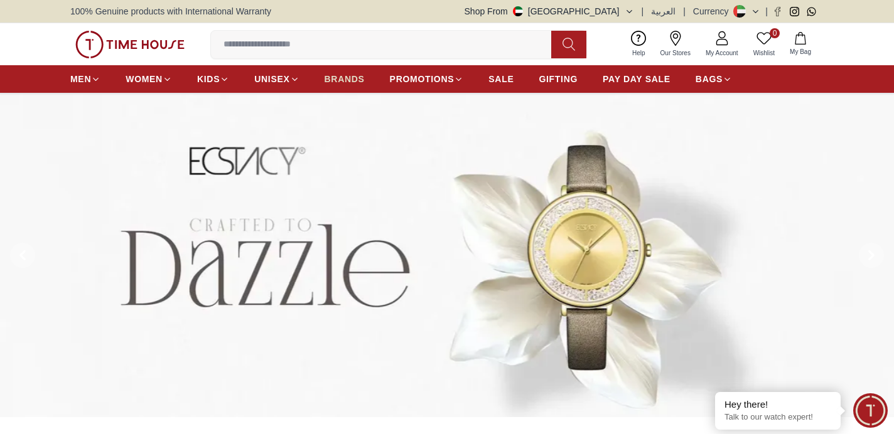
click at [355, 78] on span "BRANDS" at bounding box center [344, 79] width 40 height 13
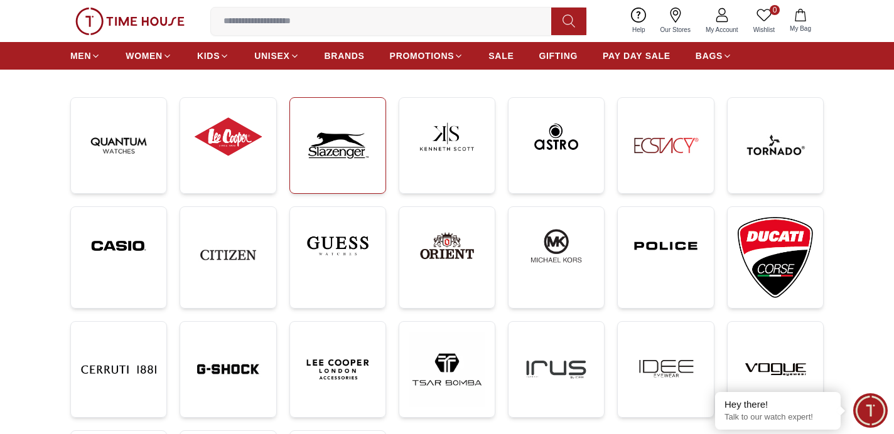
scroll to position [178, 0]
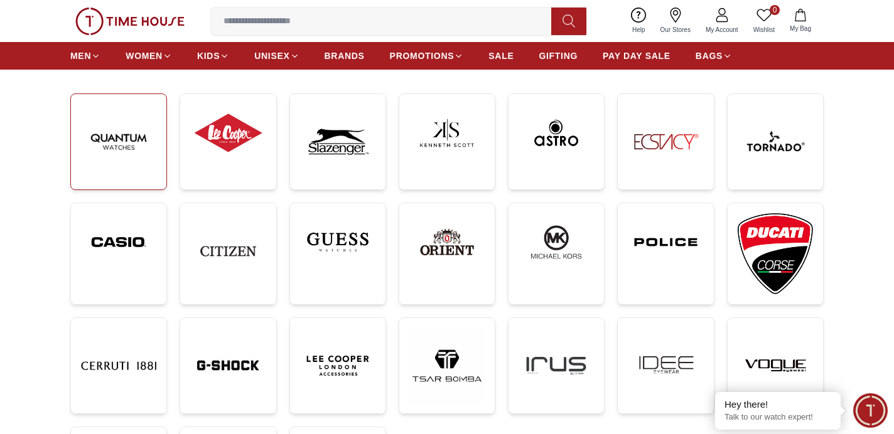
click at [109, 144] on img at bounding box center [118, 141] width 75 height 75
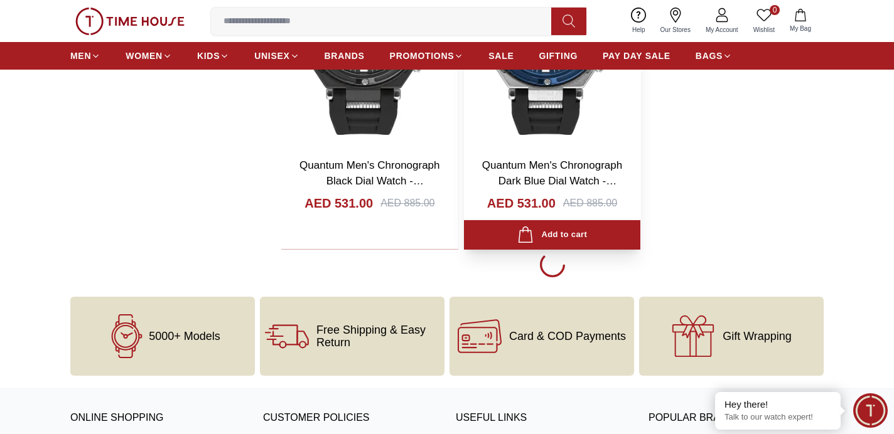
scroll to position [2745, 0]
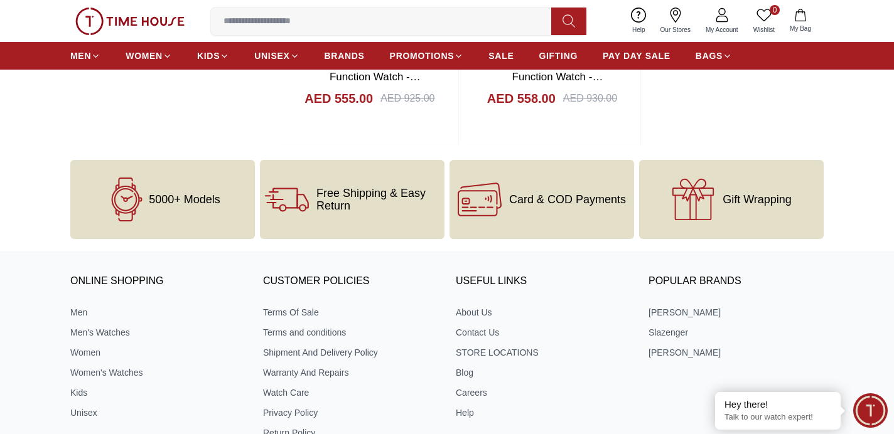
scroll to position [5231, 0]
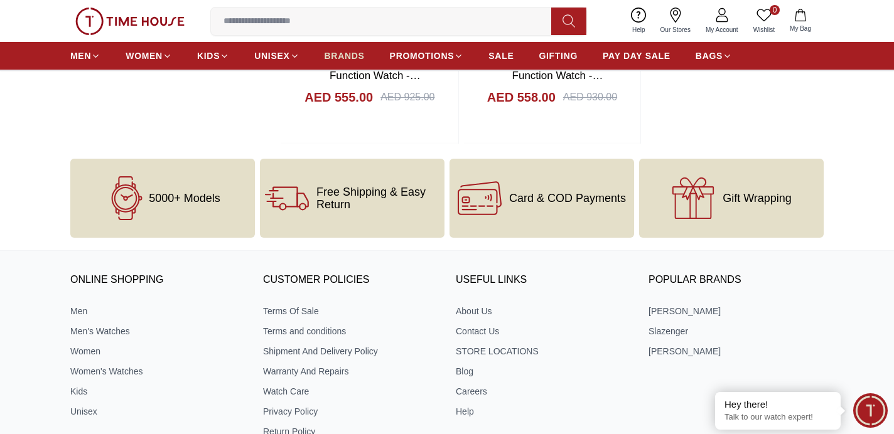
click at [345, 55] on span "BRANDS" at bounding box center [344, 56] width 40 height 13
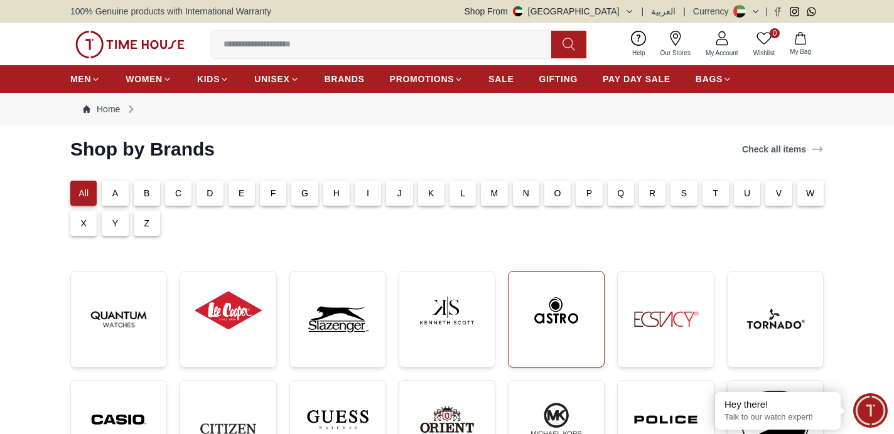
click at [558, 330] on img at bounding box center [555, 311] width 75 height 58
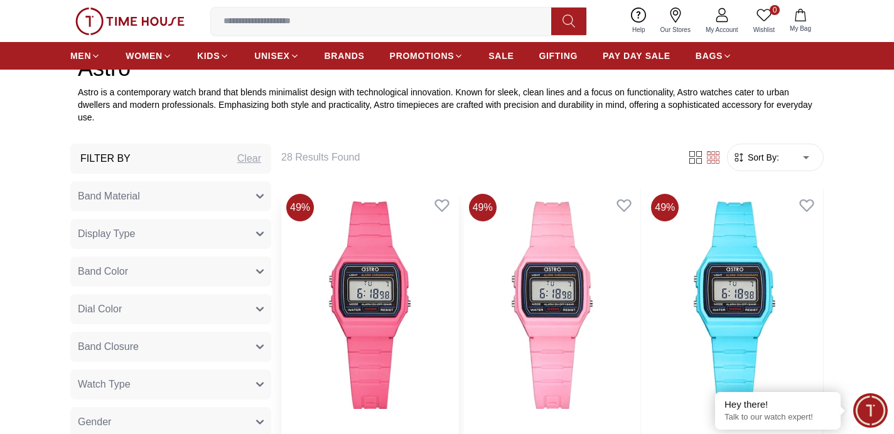
scroll to position [455, 0]
click at [334, 59] on span "BRANDS" at bounding box center [344, 56] width 40 height 13
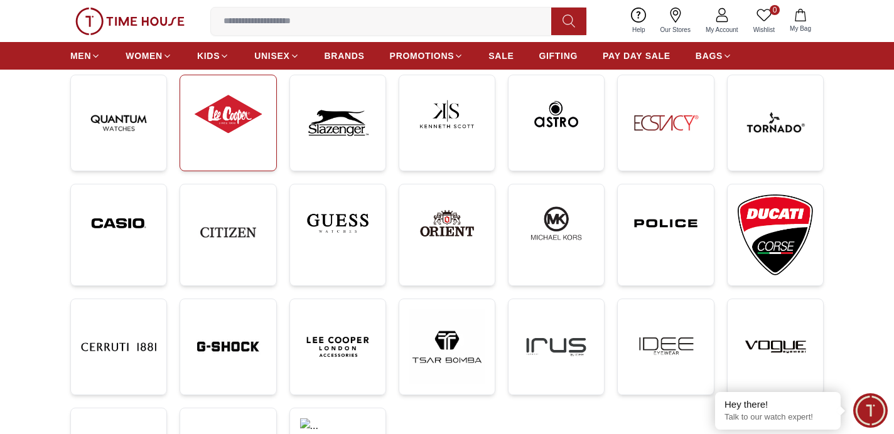
scroll to position [203, 0]
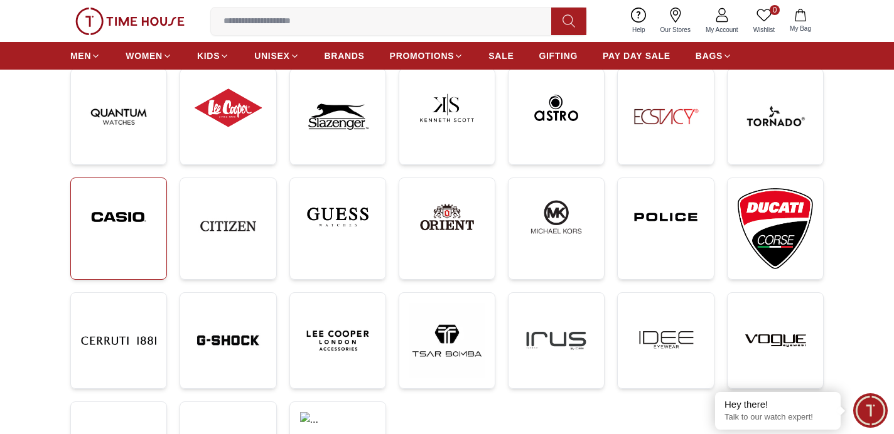
click at [110, 230] on img at bounding box center [118, 217] width 75 height 58
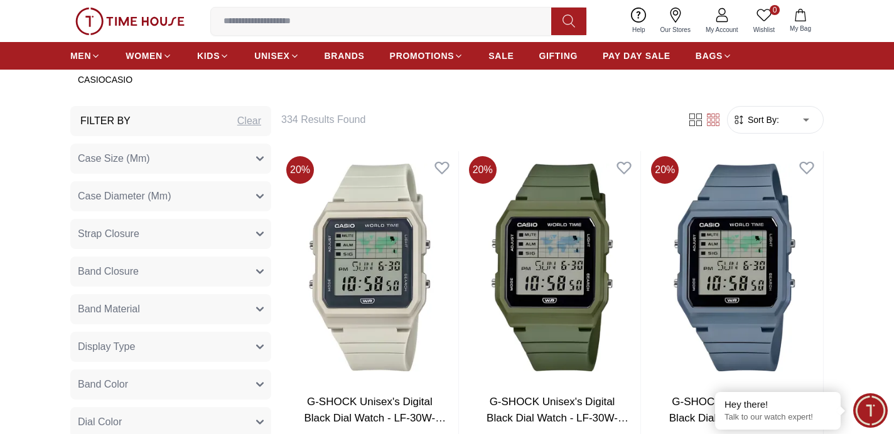
scroll to position [459, 0]
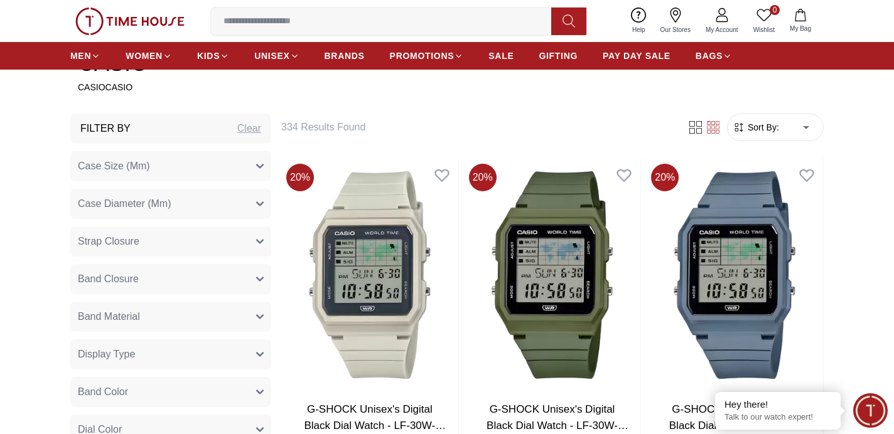
click at [258, 169] on icon "button" at bounding box center [260, 167] width 8 height 8
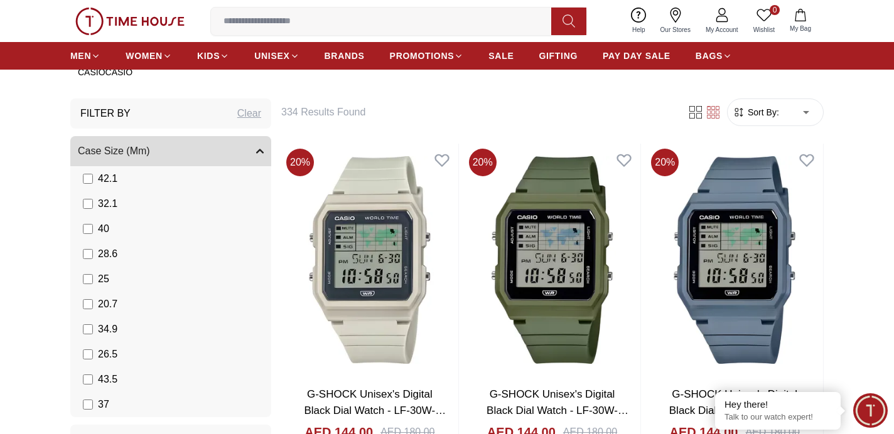
scroll to position [119, 0]
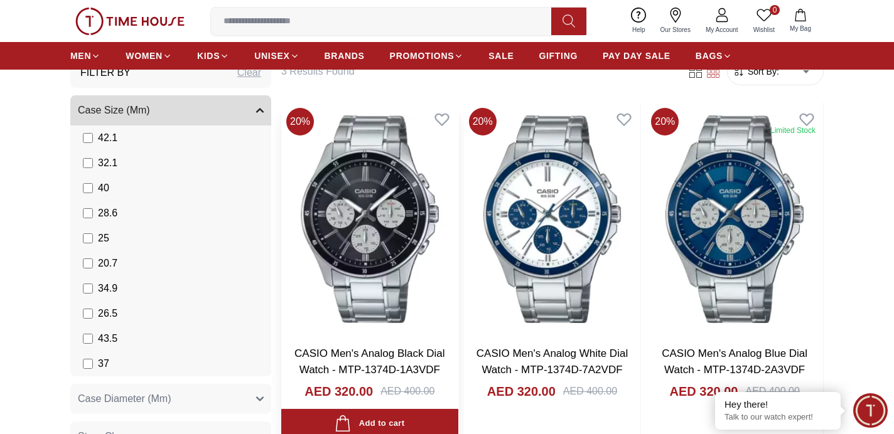
scroll to position [515, 0]
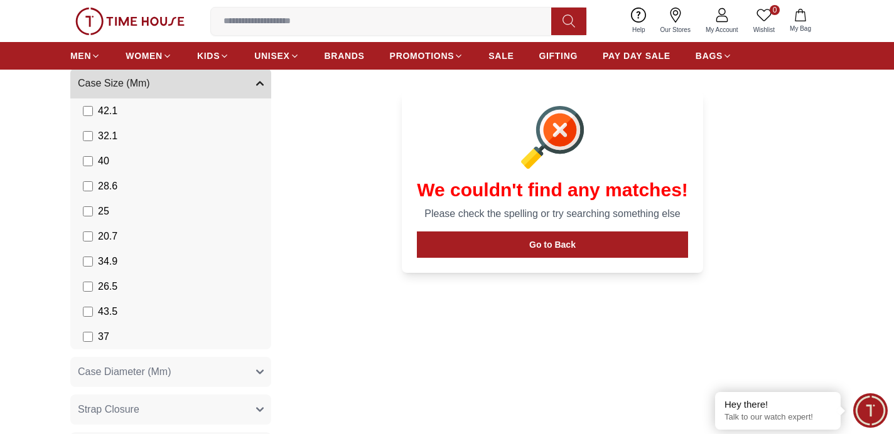
scroll to position [544, 0]
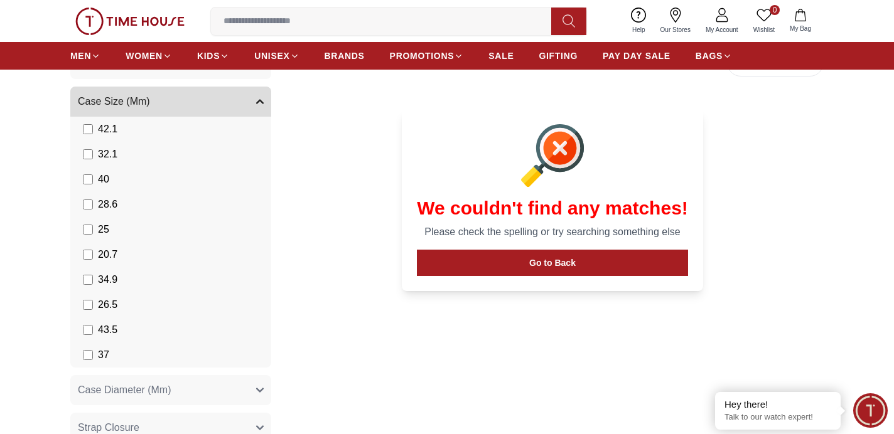
scroll to position [535, 0]
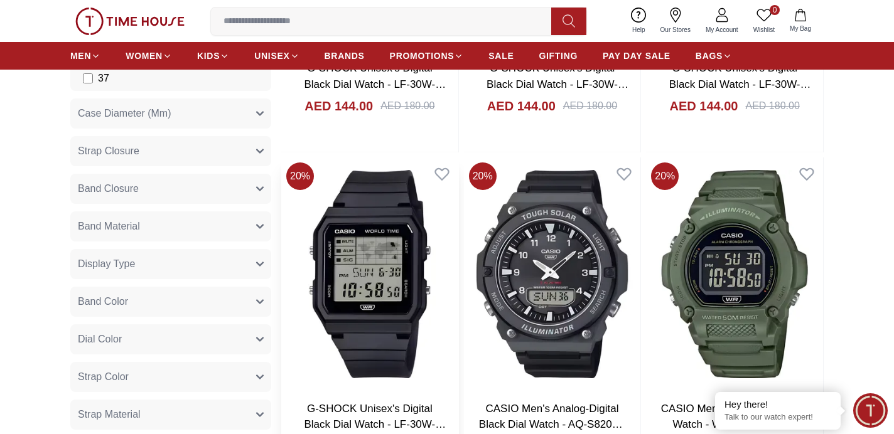
scroll to position [800, 0]
click at [247, 116] on button "Case Diameter (Mm)" at bounding box center [170, 114] width 201 height 30
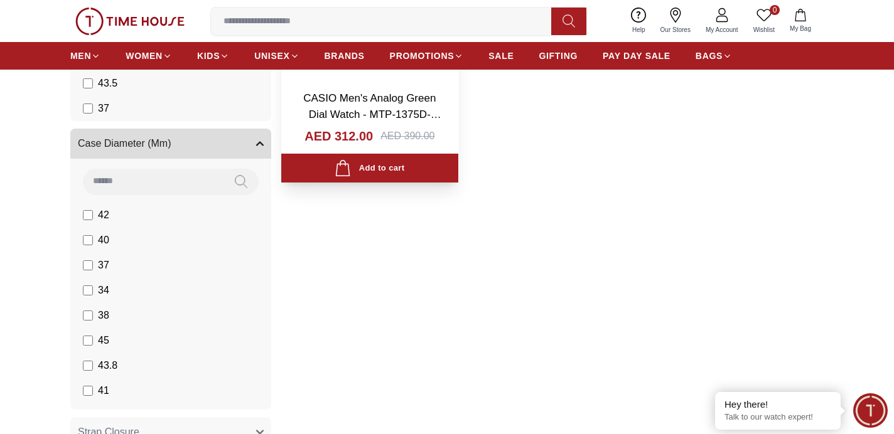
scroll to position [794, 0]
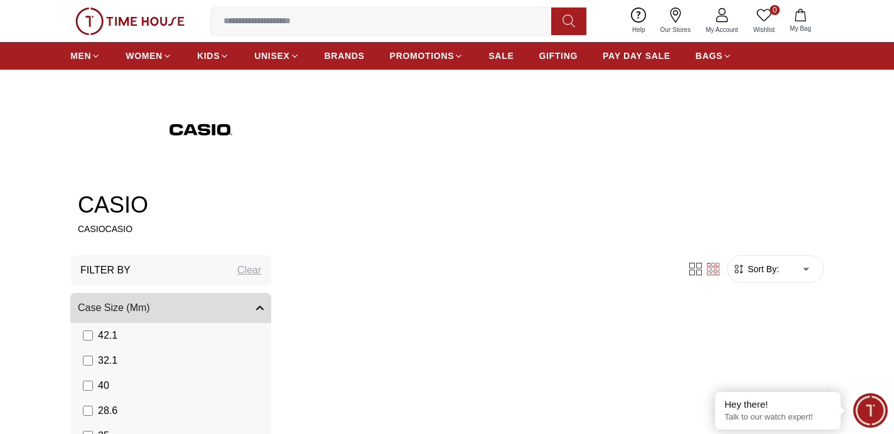
scroll to position [313, 0]
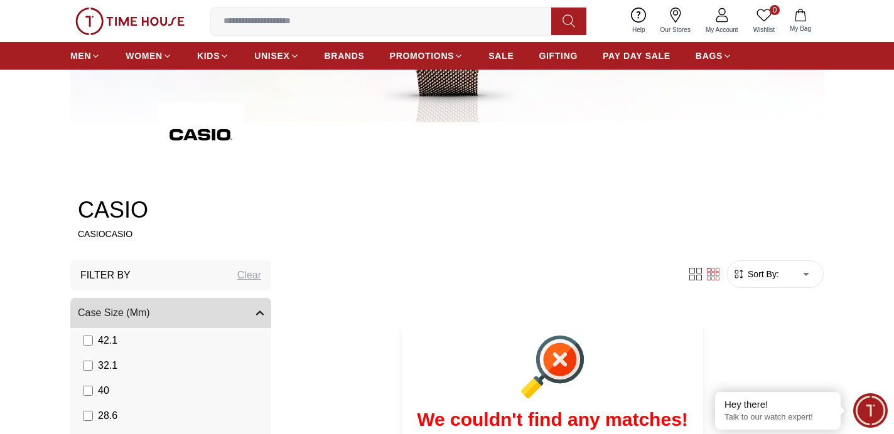
click at [259, 313] on icon "button" at bounding box center [260, 312] width 6 height 3
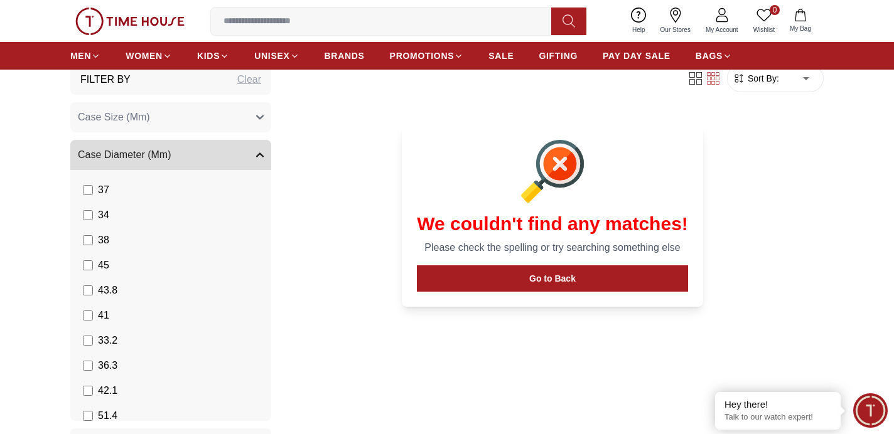
scroll to position [89, 0]
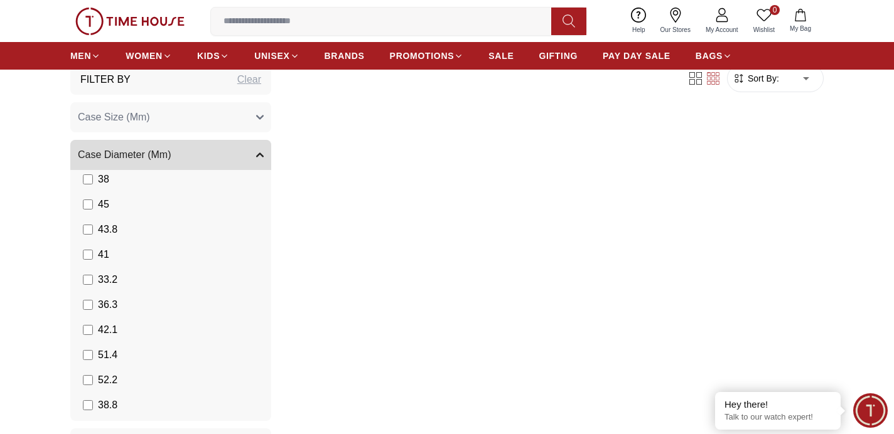
scroll to position [148, 0]
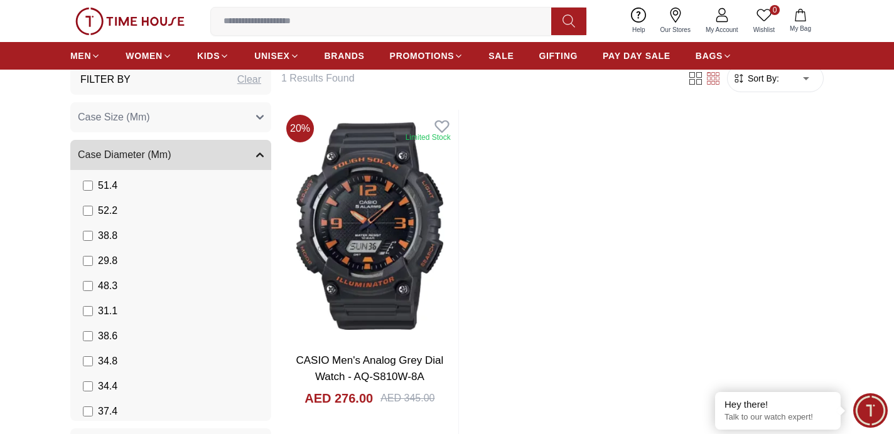
scroll to position [314, 0]
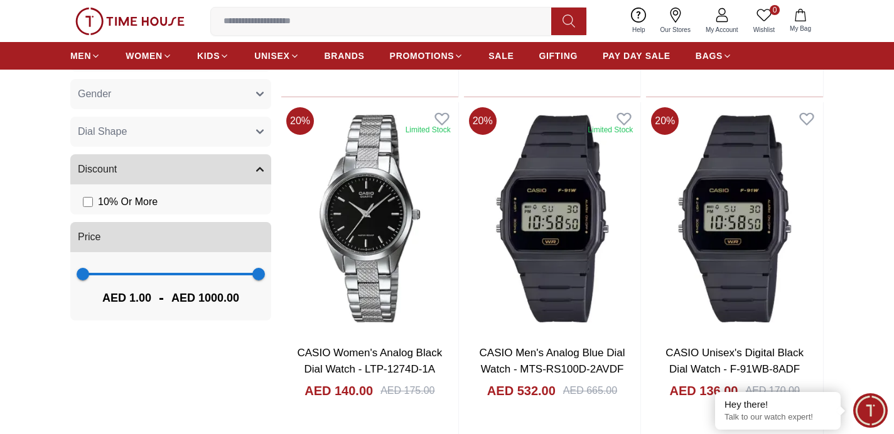
scroll to position [1178, 0]
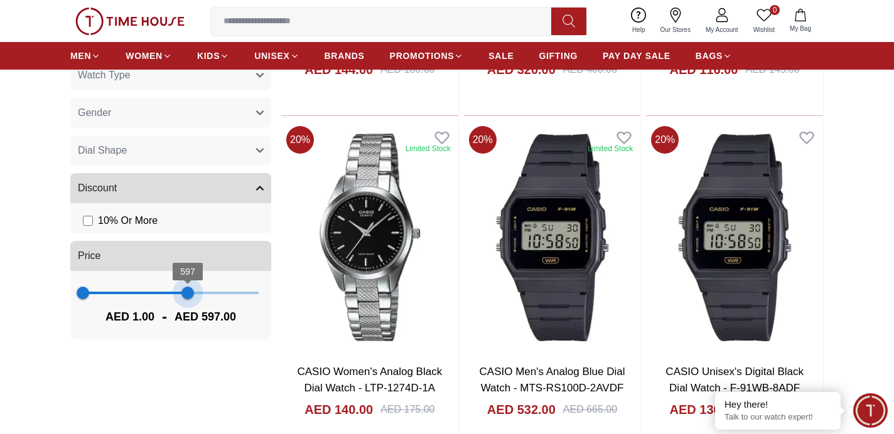
drag, startPoint x: 260, startPoint y: 295, endPoint x: 186, endPoint y: 290, distance: 73.6
click at [187, 290] on span "597" at bounding box center [187, 293] width 13 height 13
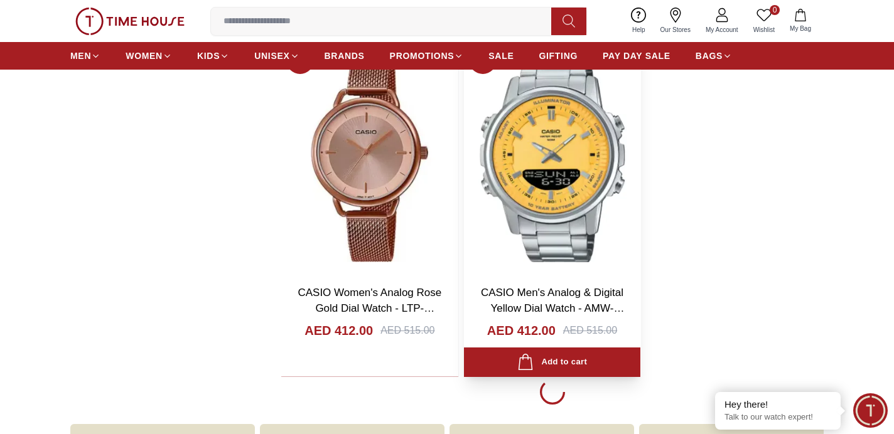
scroll to position [2623, 0]
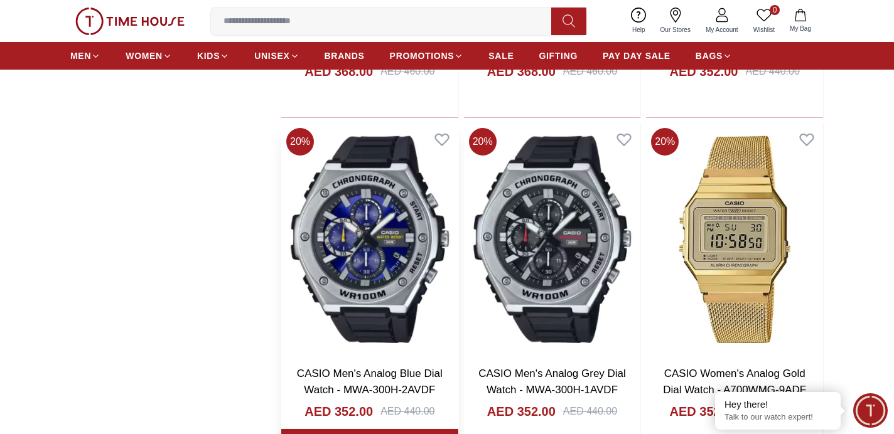
scroll to position [4950, 0]
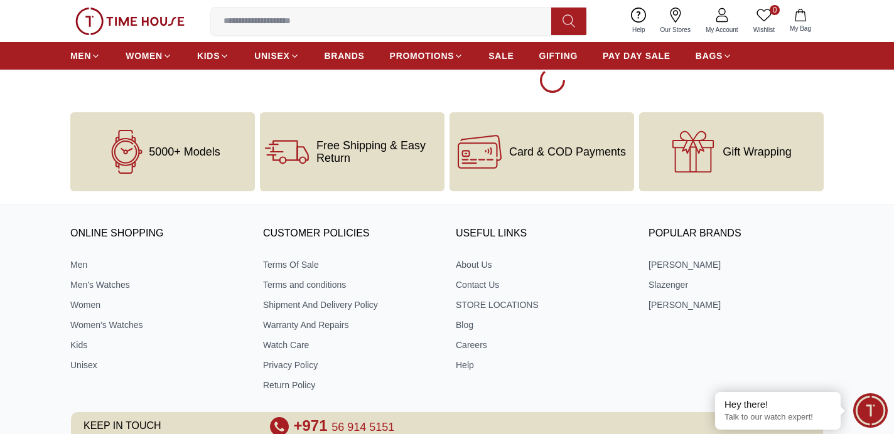
scroll to position [7359, 0]
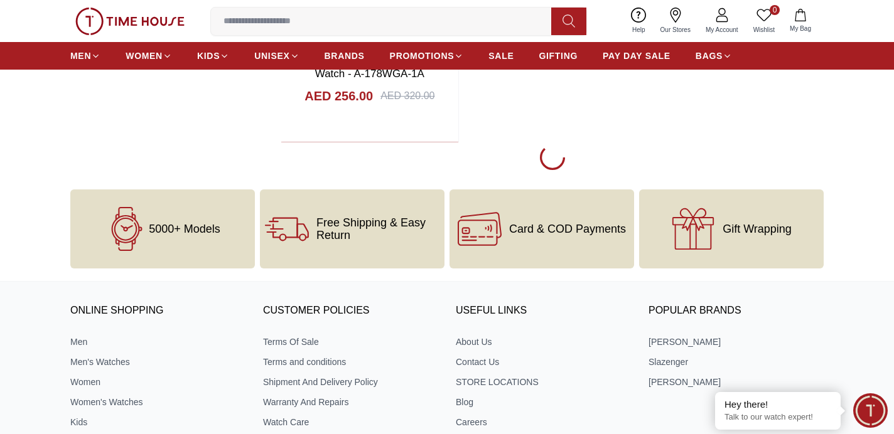
scroll to position [12064, 0]
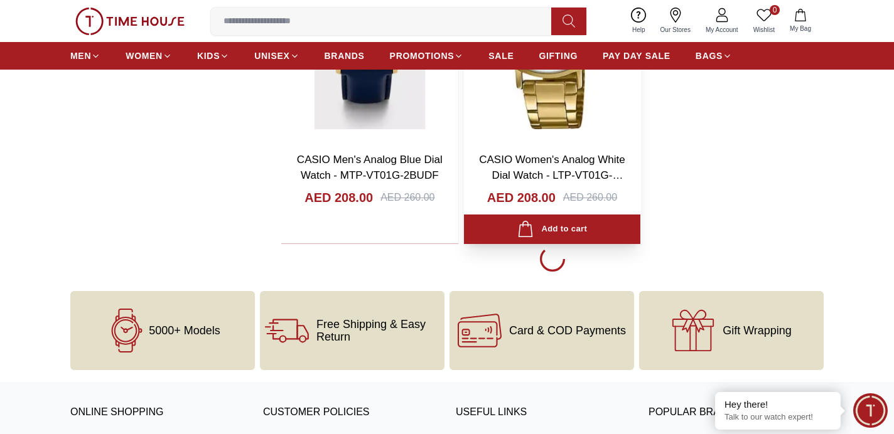
scroll to position [16394, 0]
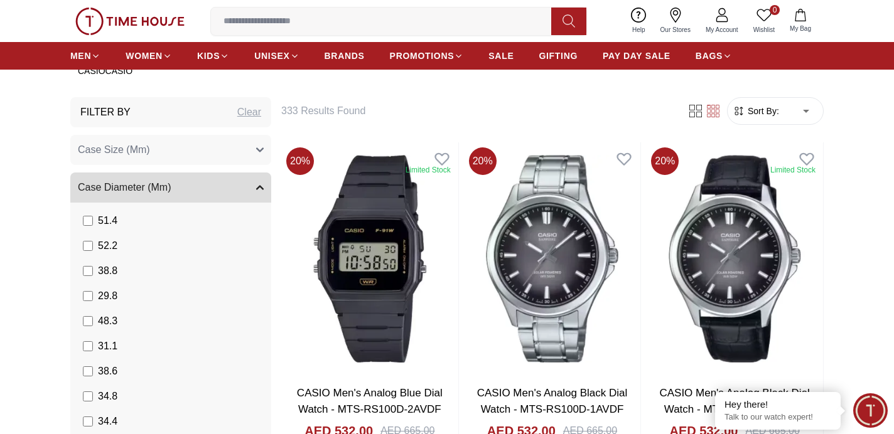
scroll to position [510, 0]
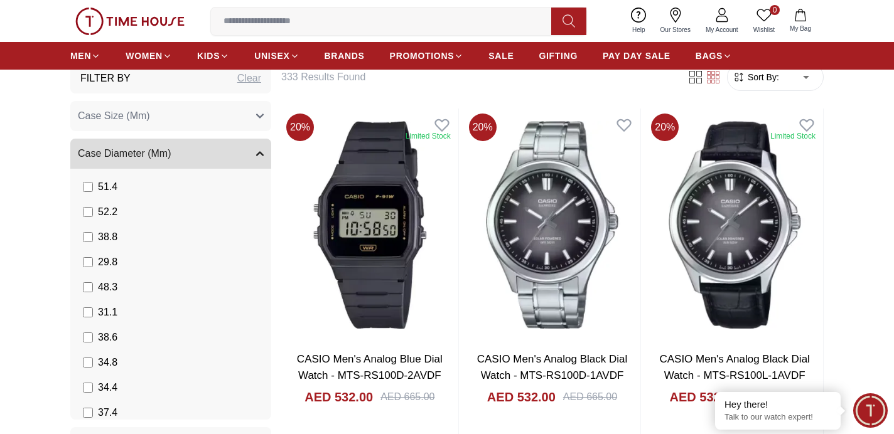
click at [260, 150] on icon "button" at bounding box center [260, 154] width 8 height 8
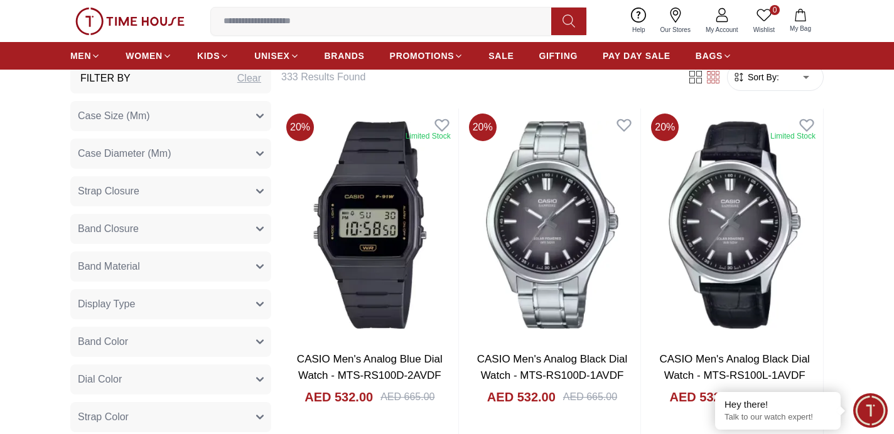
click at [258, 230] on icon "button" at bounding box center [260, 229] width 8 height 8
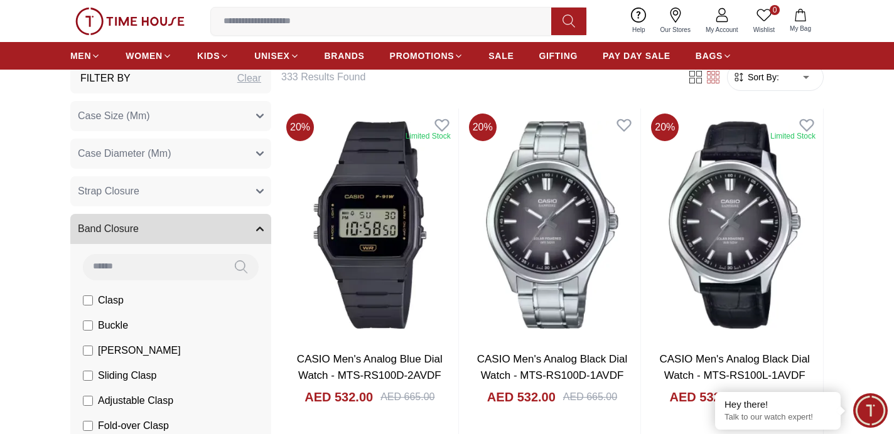
click at [258, 230] on icon "button" at bounding box center [260, 228] width 6 height 3
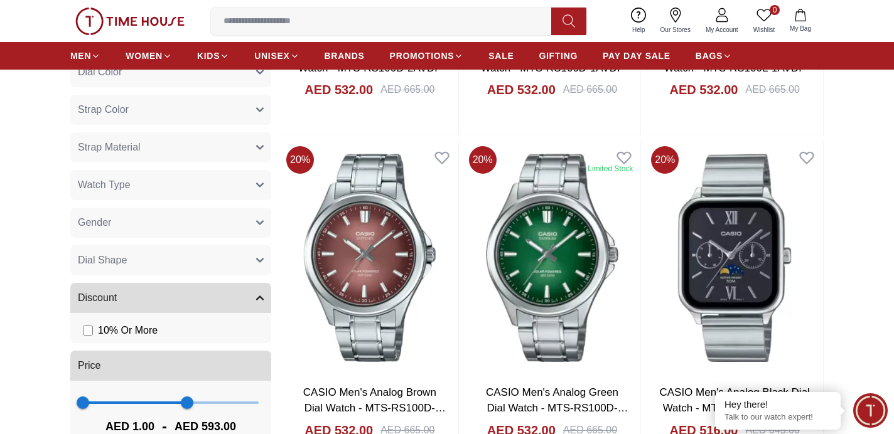
scroll to position [822, 0]
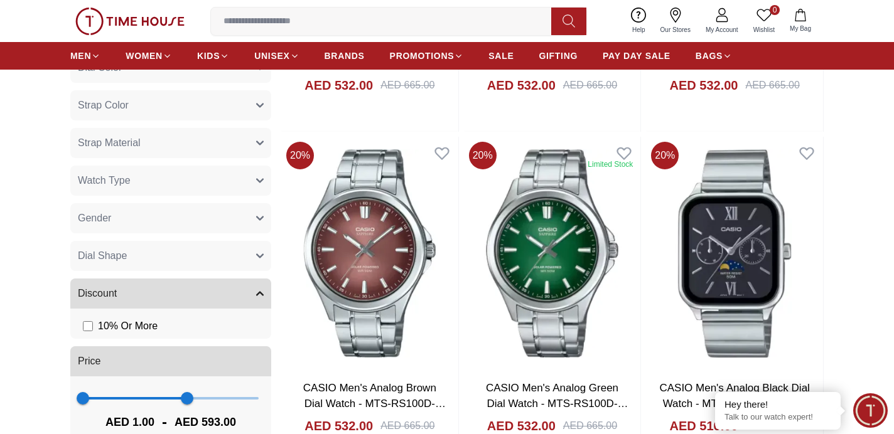
click at [259, 180] on icon "button" at bounding box center [260, 181] width 8 height 8
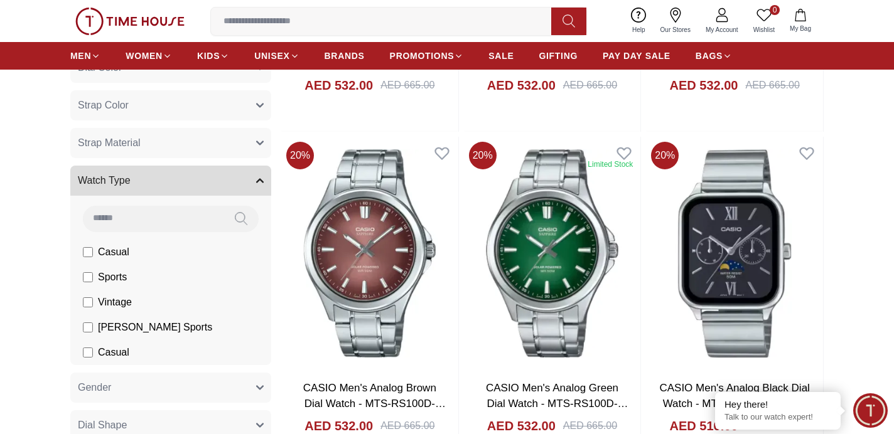
click at [259, 180] on icon "button" at bounding box center [260, 180] width 6 height 3
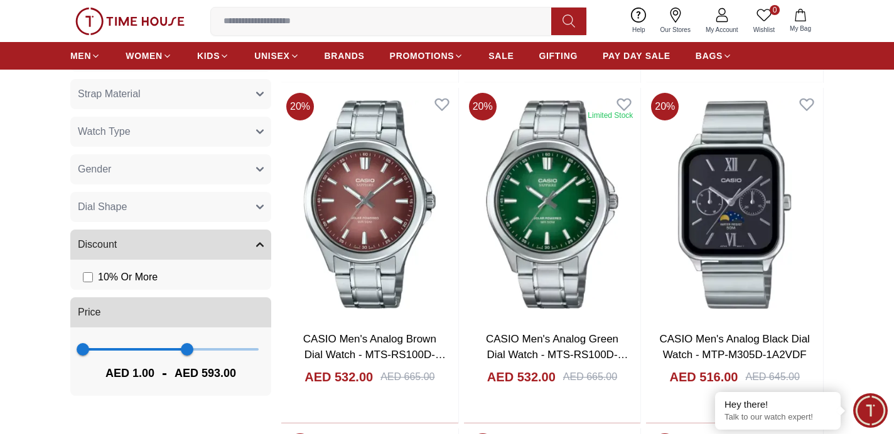
scroll to position [875, 0]
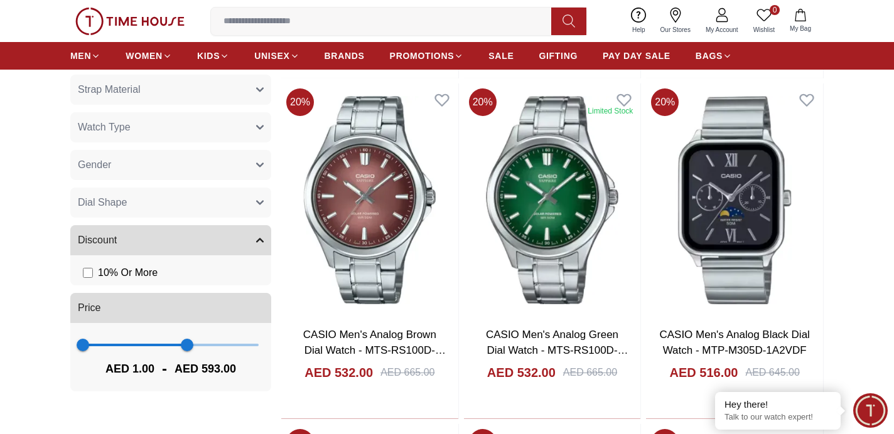
click at [260, 208] on button "Dial Shape" at bounding box center [170, 203] width 201 height 30
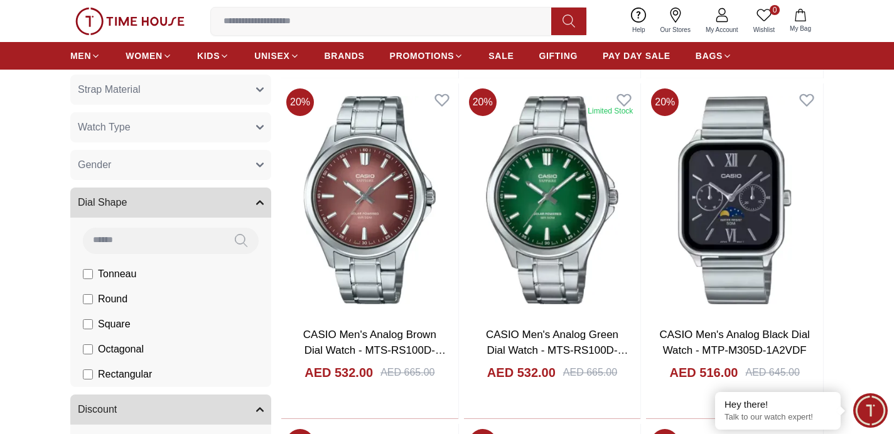
click at [260, 208] on button "Dial Shape" at bounding box center [170, 203] width 201 height 30
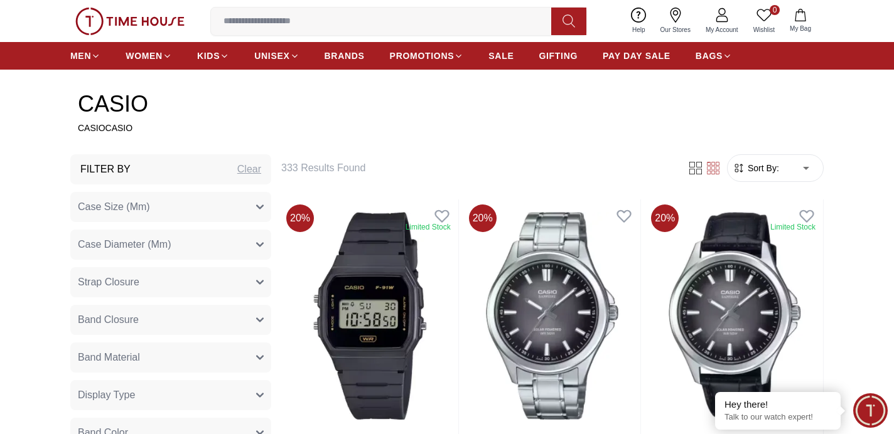
scroll to position [351, 0]
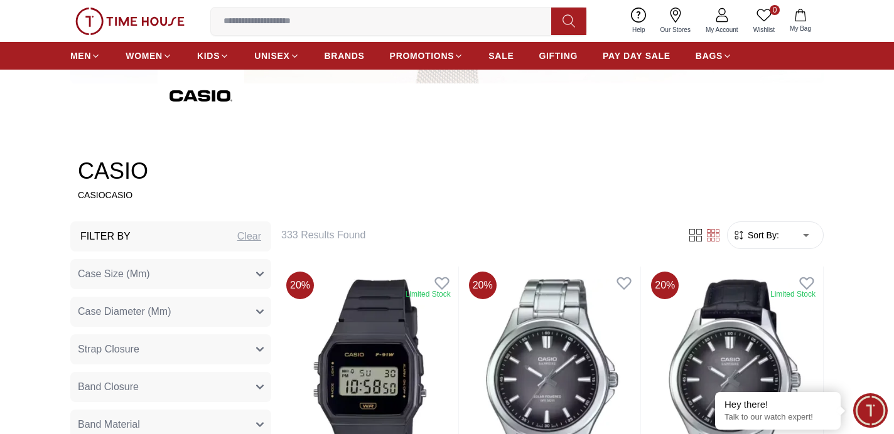
click at [253, 233] on div "Clear" at bounding box center [249, 236] width 24 height 15
type input "****"
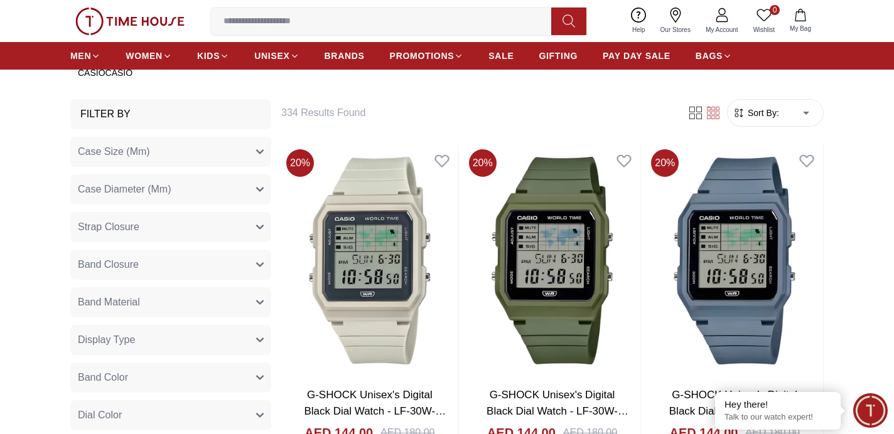
scroll to position [473, 0]
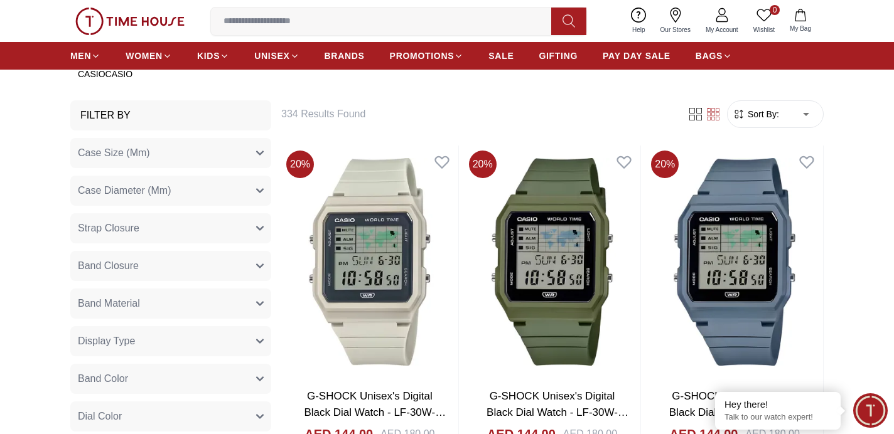
click at [258, 225] on icon "button" at bounding box center [260, 229] width 8 height 8
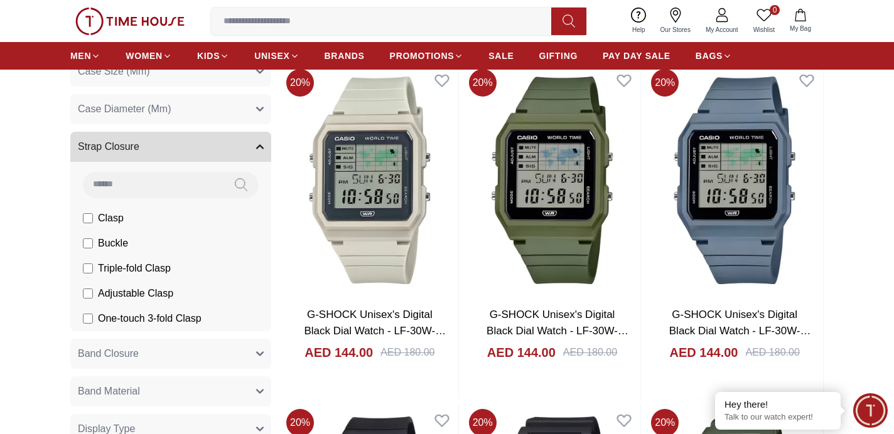
scroll to position [559, 0]
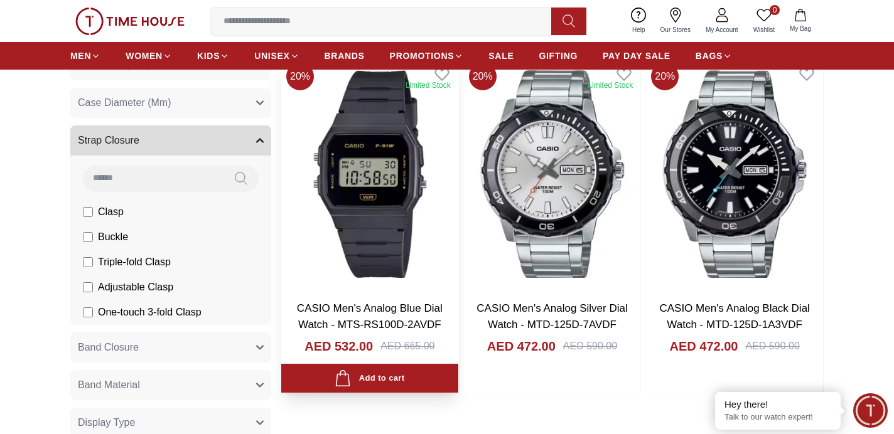
scroll to position [560, 0]
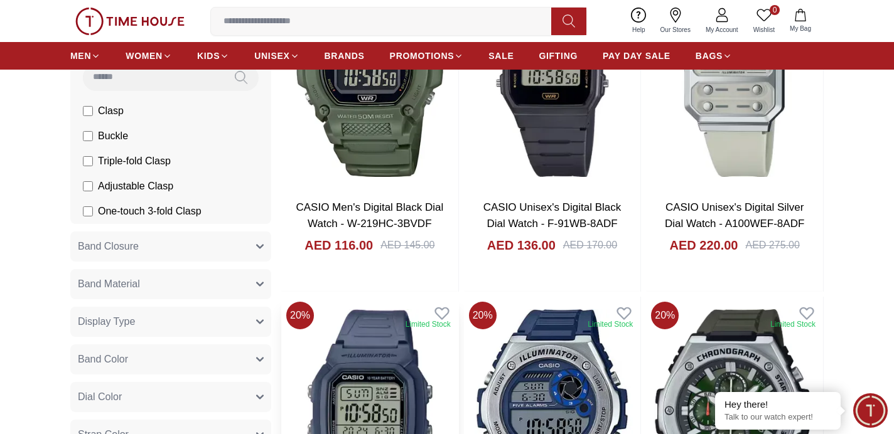
scroll to position [653, 0]
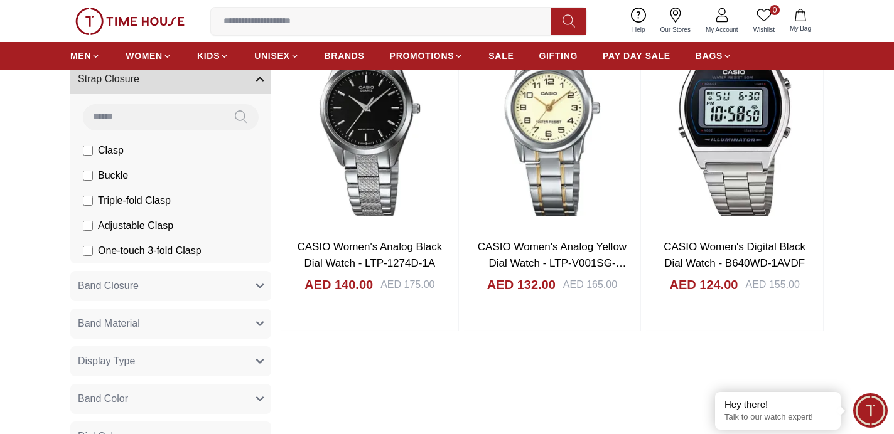
scroll to position [618, 0]
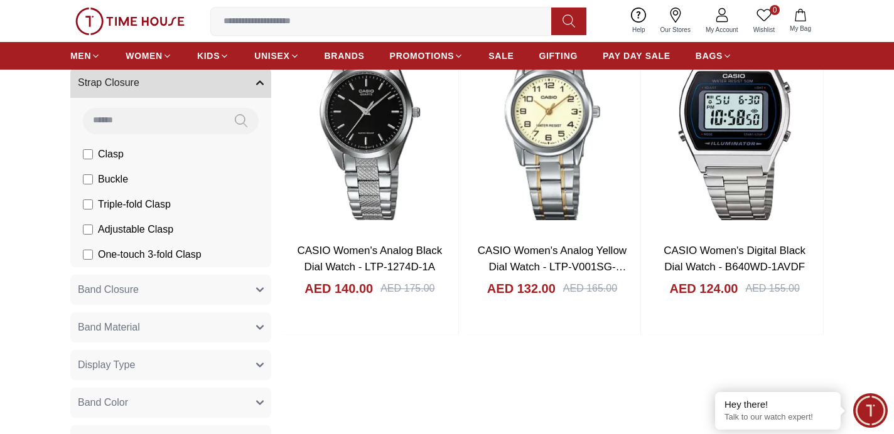
click at [259, 88] on button "Strap Closure" at bounding box center [170, 83] width 201 height 30
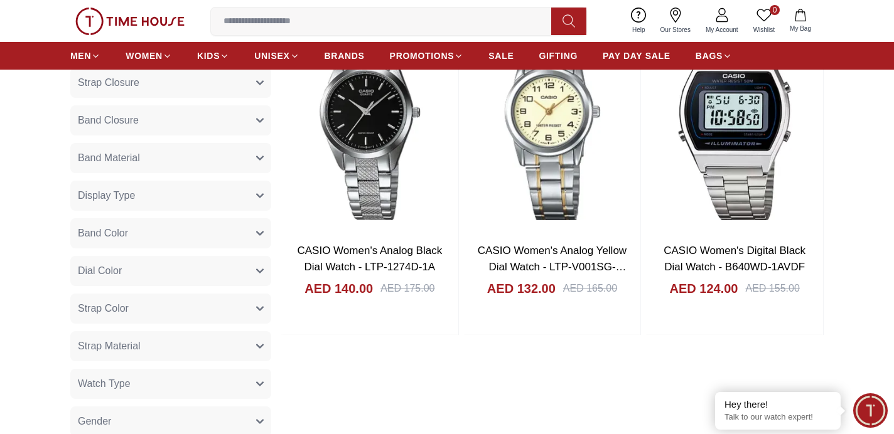
click at [260, 125] on button "Band Closure" at bounding box center [170, 120] width 201 height 30
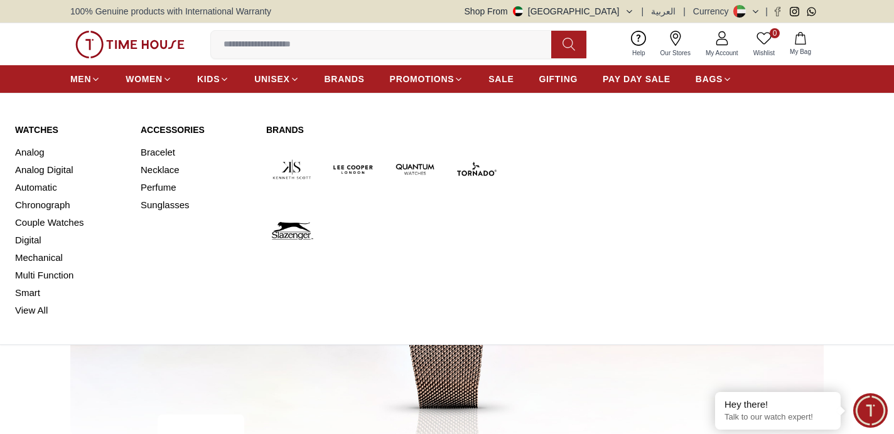
click at [355, 168] on img at bounding box center [353, 169] width 51 height 51
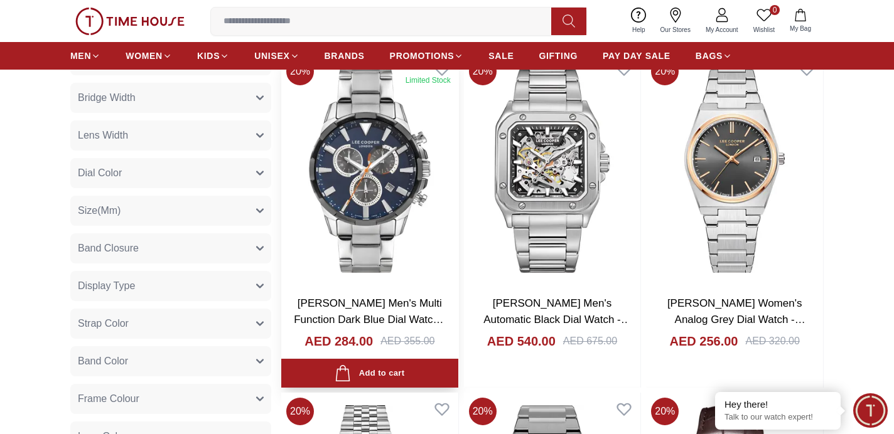
scroll to position [594, 0]
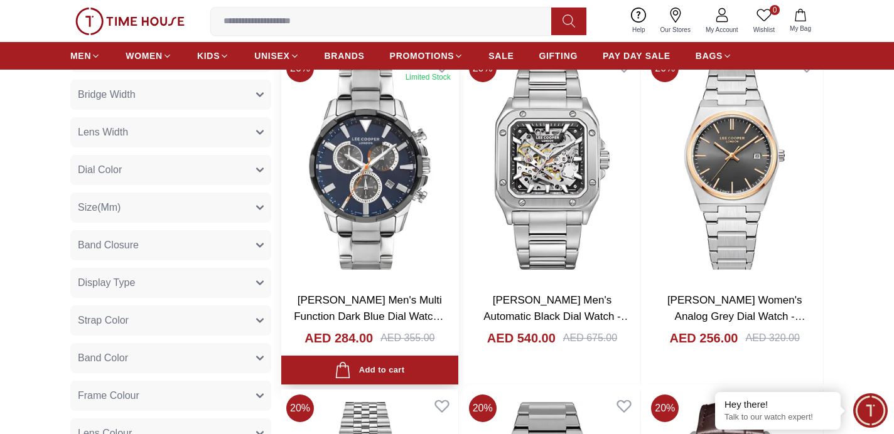
click at [382, 188] on img at bounding box center [369, 166] width 177 height 233
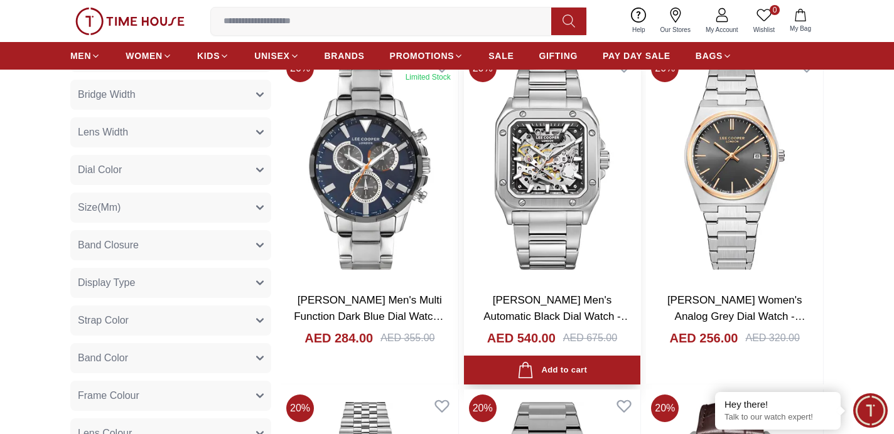
click at [562, 183] on img at bounding box center [552, 166] width 177 height 233
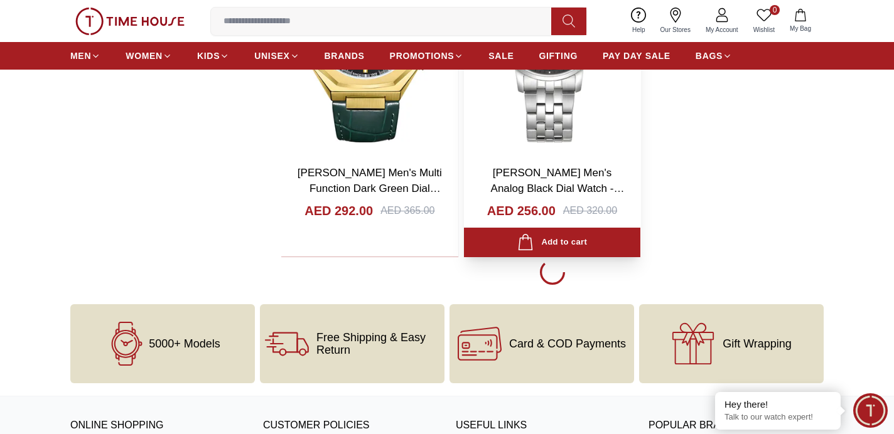
scroll to position [2777, 0]
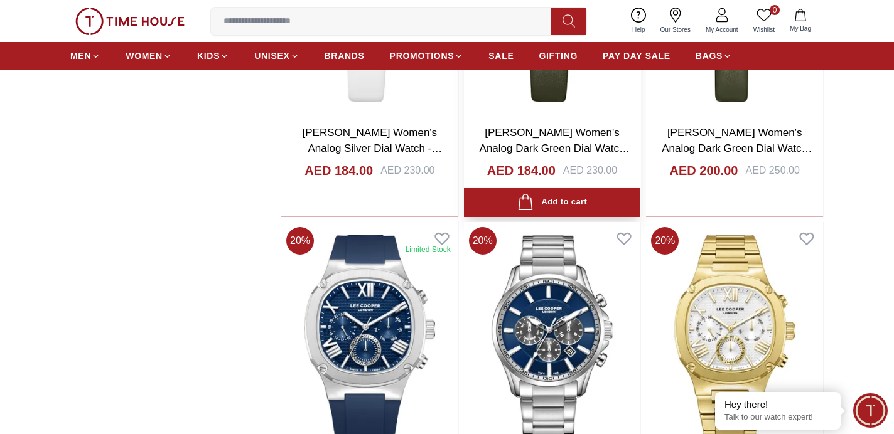
scroll to position [6215, 0]
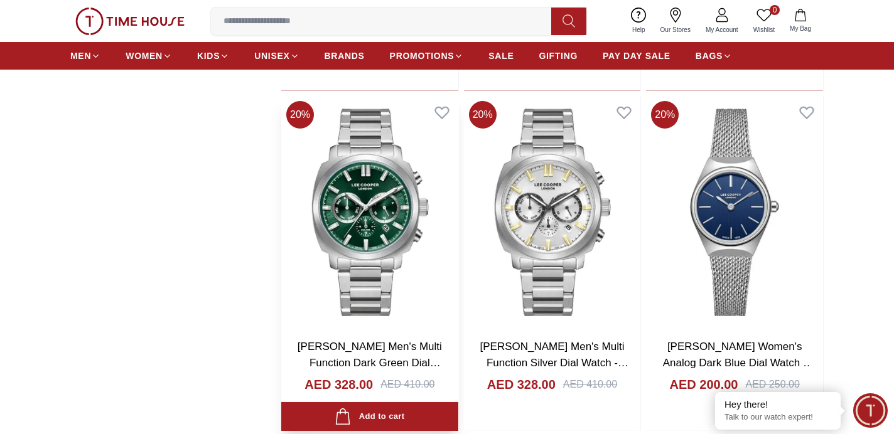
scroll to position [7016, 0]
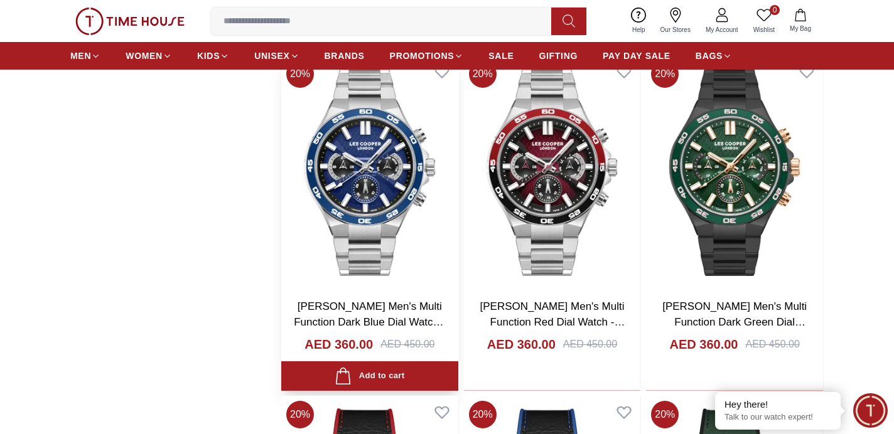
scroll to position [9785, 0]
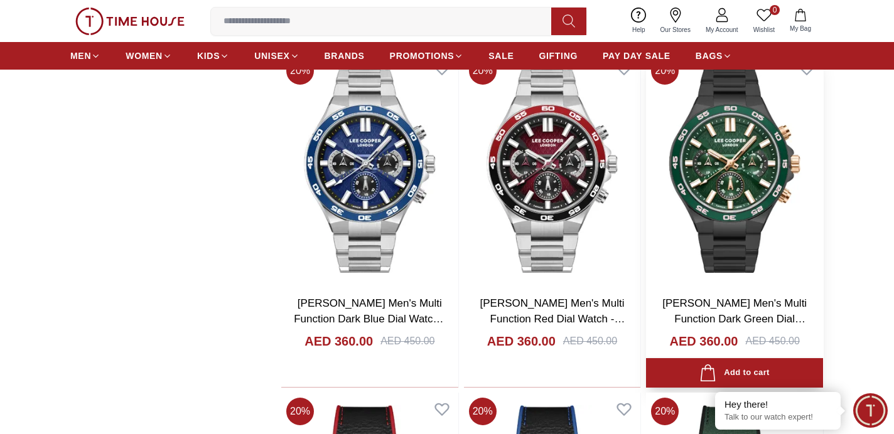
click at [733, 166] on img at bounding box center [734, 168] width 177 height 233
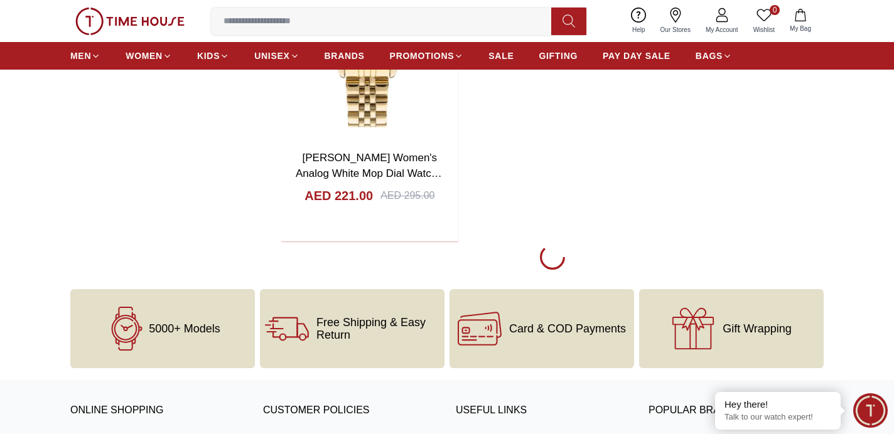
scroll to position [11975, 0]
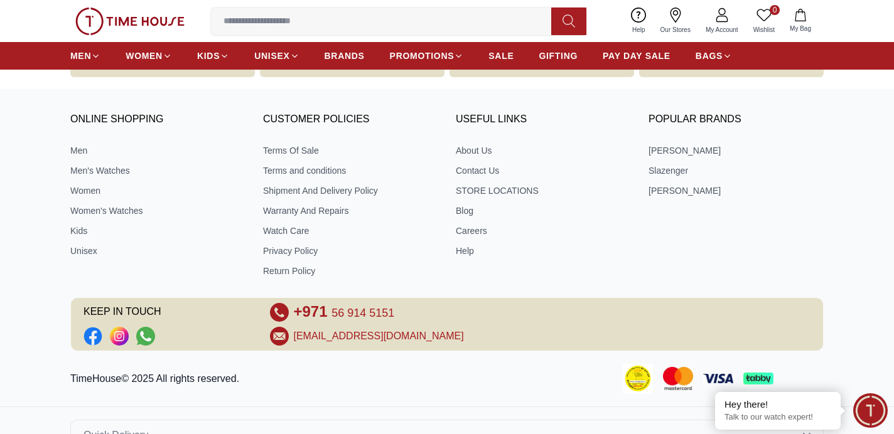
scroll to position [16866, 0]
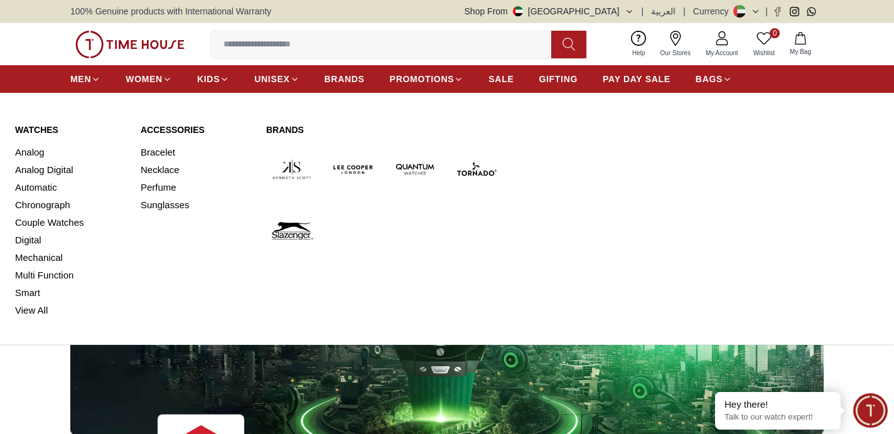
click at [420, 166] on img at bounding box center [414, 169] width 51 height 51
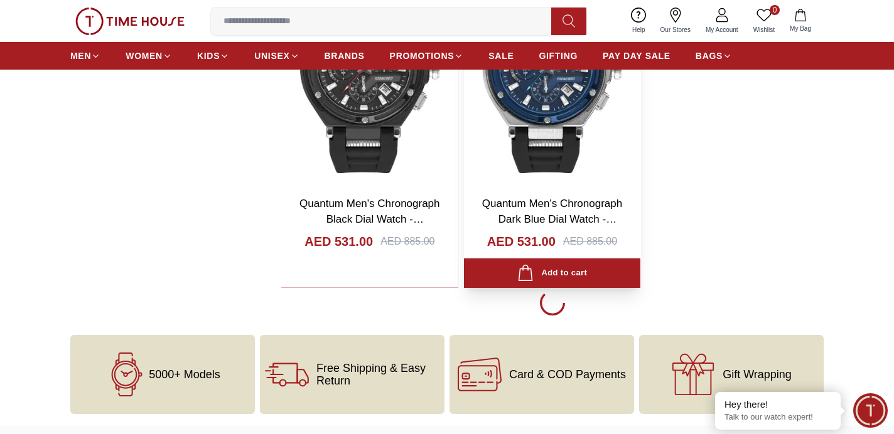
scroll to position [2708, 0]
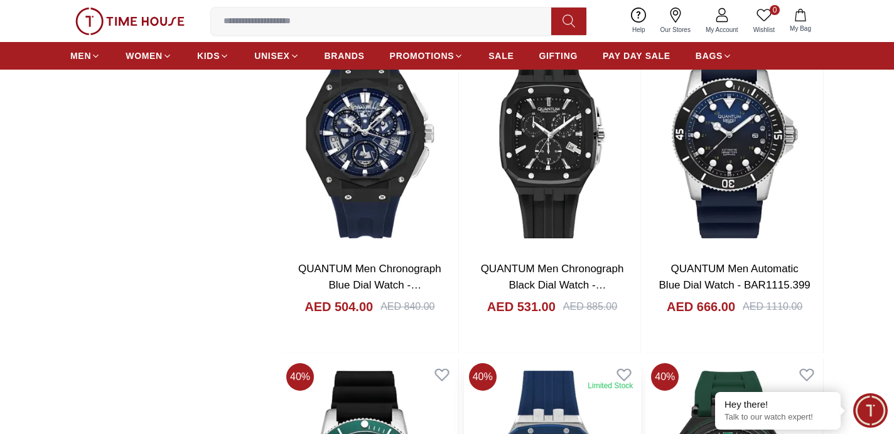
scroll to position [2951, 0]
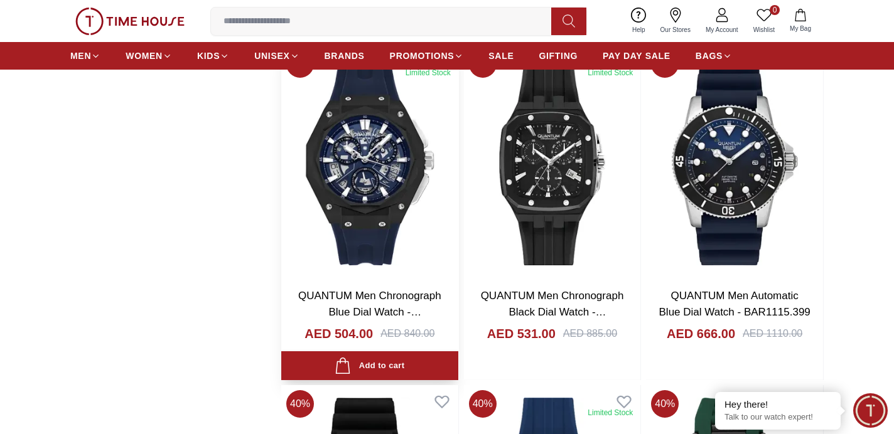
click at [358, 173] on img at bounding box center [369, 161] width 177 height 233
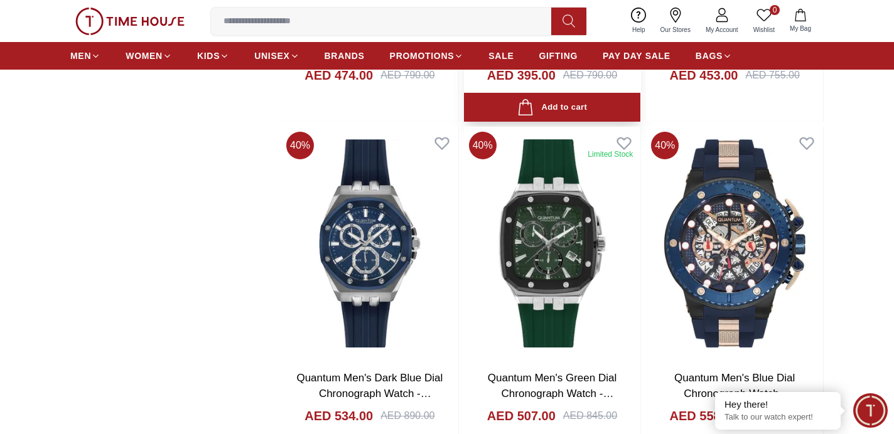
scroll to position [3910, 0]
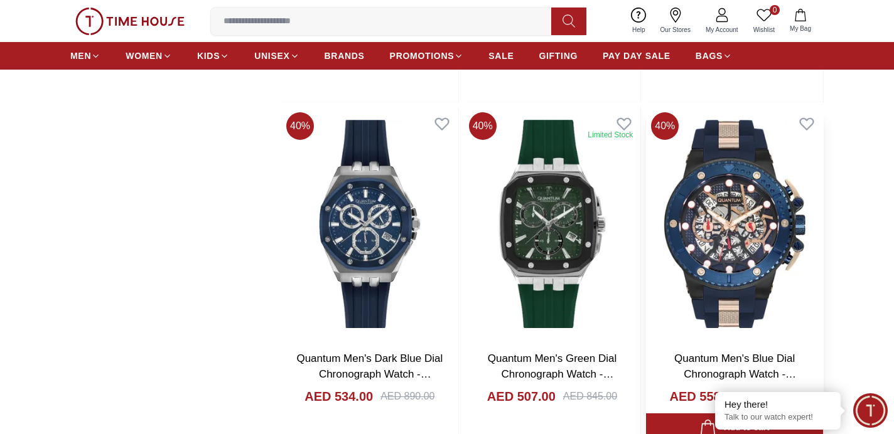
click at [764, 238] on img at bounding box center [734, 223] width 177 height 233
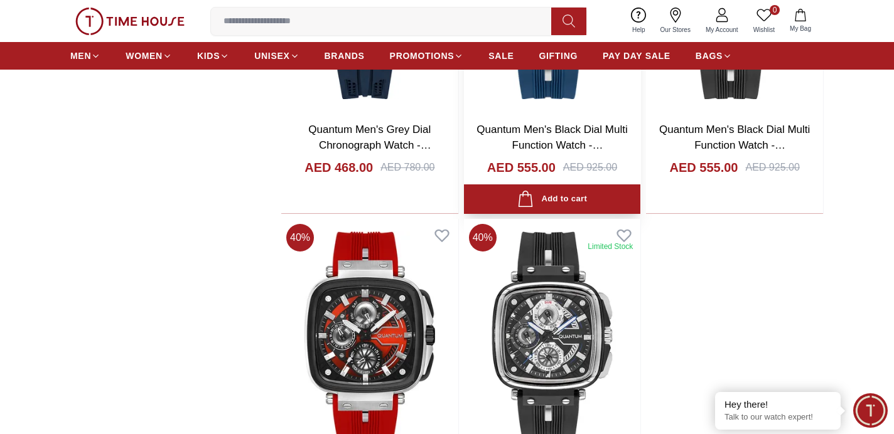
scroll to position [4845, 0]
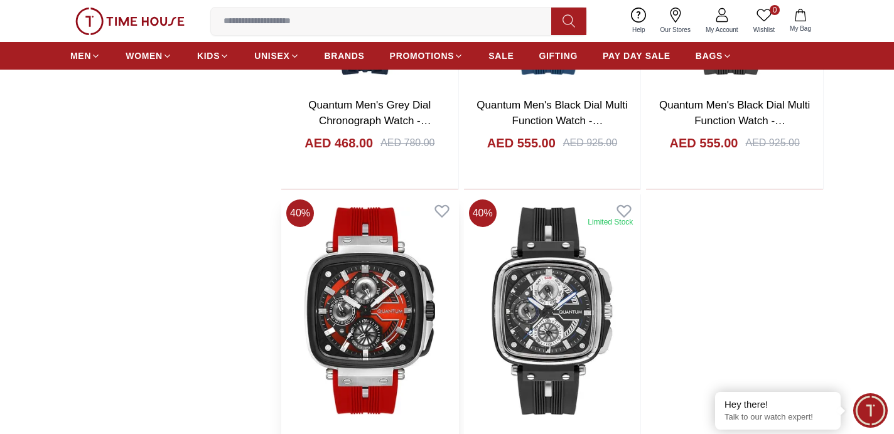
click at [363, 322] on img at bounding box center [369, 311] width 177 height 233
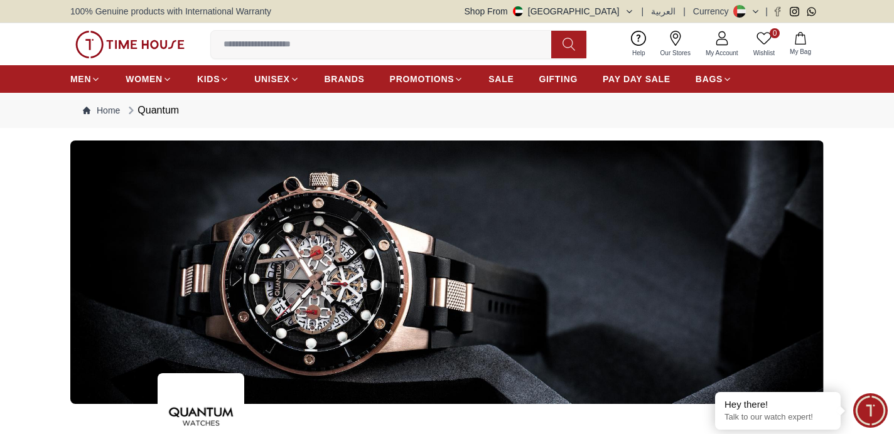
scroll to position [0, 0]
click at [352, 80] on span "BRANDS" at bounding box center [344, 79] width 40 height 13
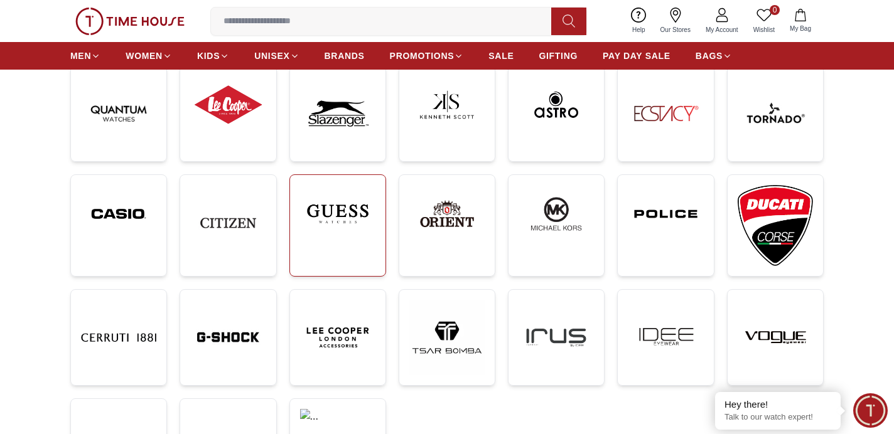
scroll to position [220, 0]
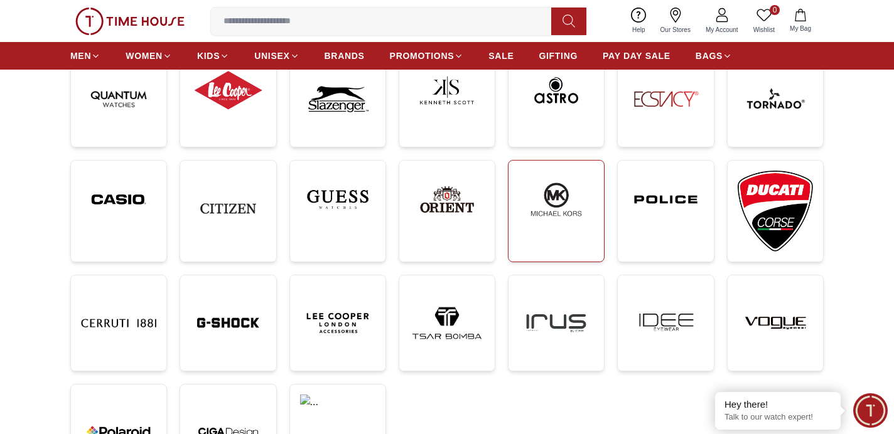
click at [552, 213] on img at bounding box center [555, 200] width 75 height 58
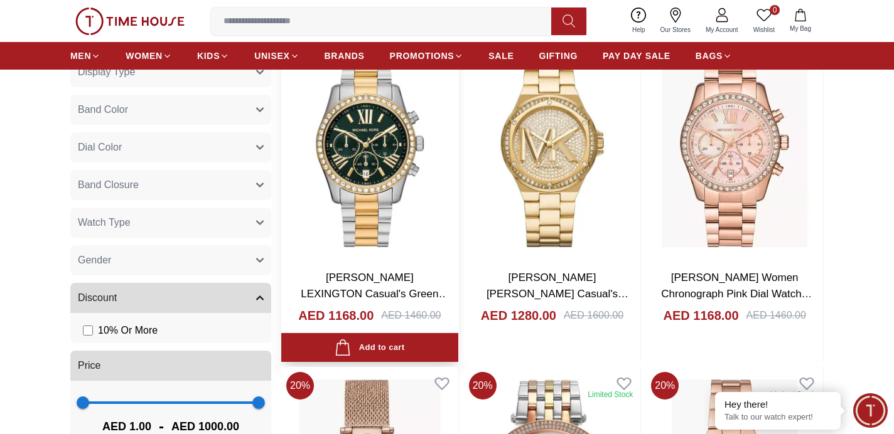
scroll to position [618, 0]
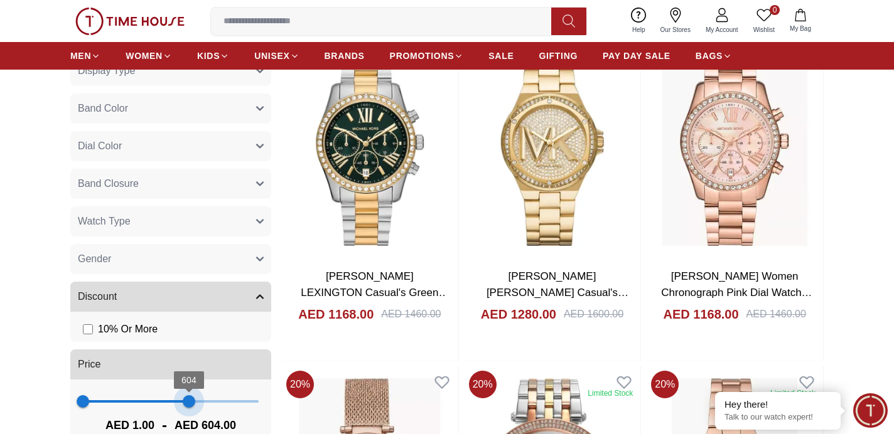
drag, startPoint x: 260, startPoint y: 401, endPoint x: 189, endPoint y: 400, distance: 70.9
click at [189, 400] on span "604" at bounding box center [189, 401] width 13 height 13
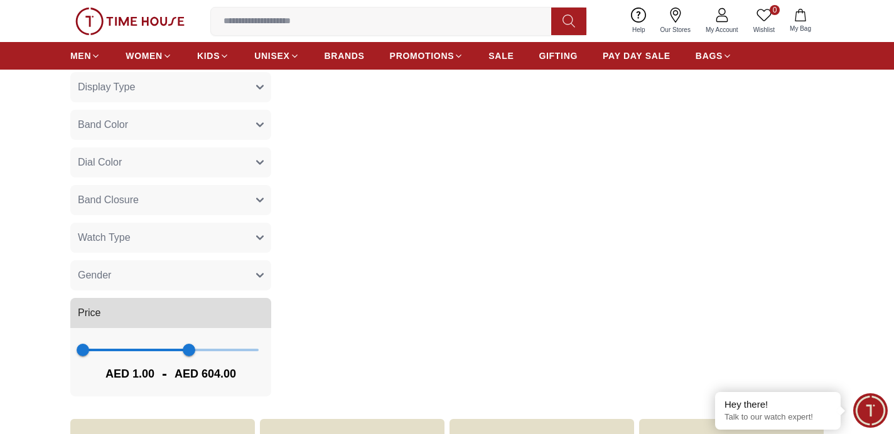
scroll to position [604, 0]
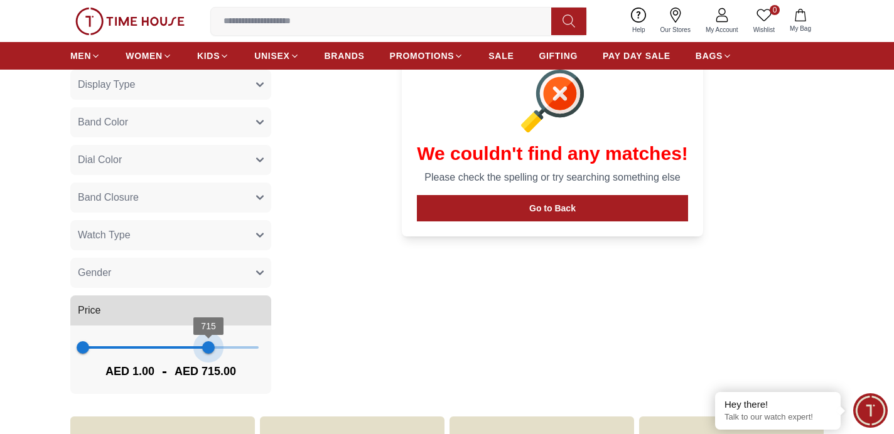
drag, startPoint x: 191, startPoint y: 350, endPoint x: 208, endPoint y: 350, distance: 16.9
click at [208, 350] on span "715" at bounding box center [208, 347] width 13 height 13
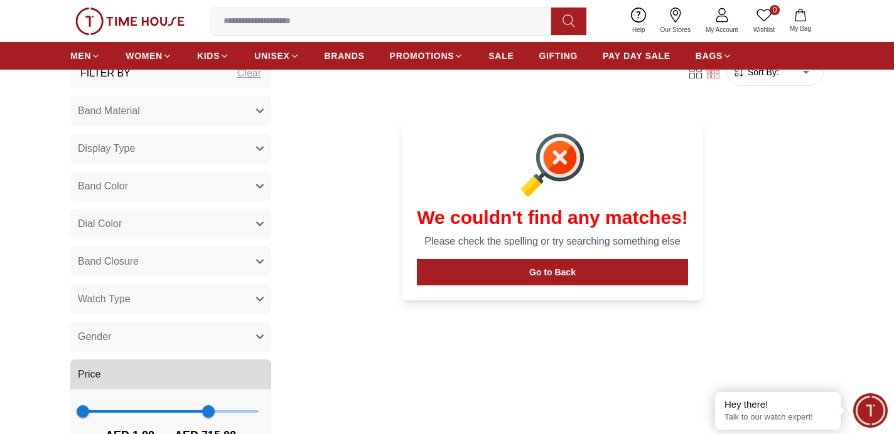
scroll to position [542, 0]
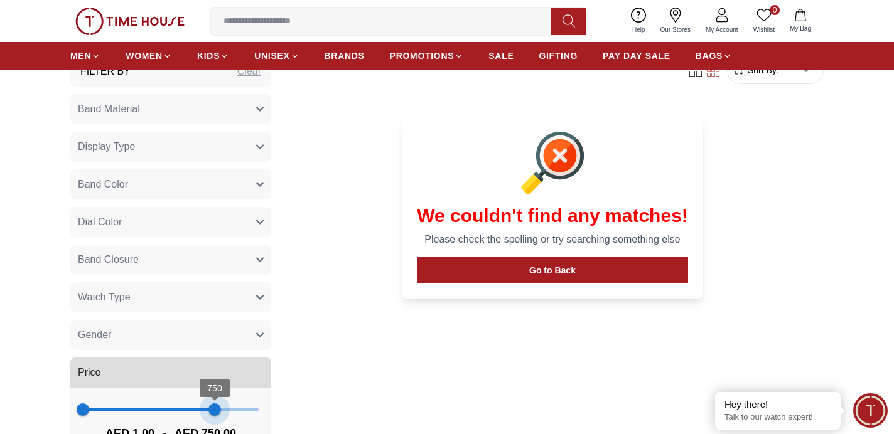
drag, startPoint x: 210, startPoint y: 408, endPoint x: 452, endPoint y: 407, distance: 241.6
click at [453, 407] on div "Filter By Clear Band Material Polyurethane Alloy Brushed With Polished Middle L…" at bounding box center [446, 259] width 753 height 407
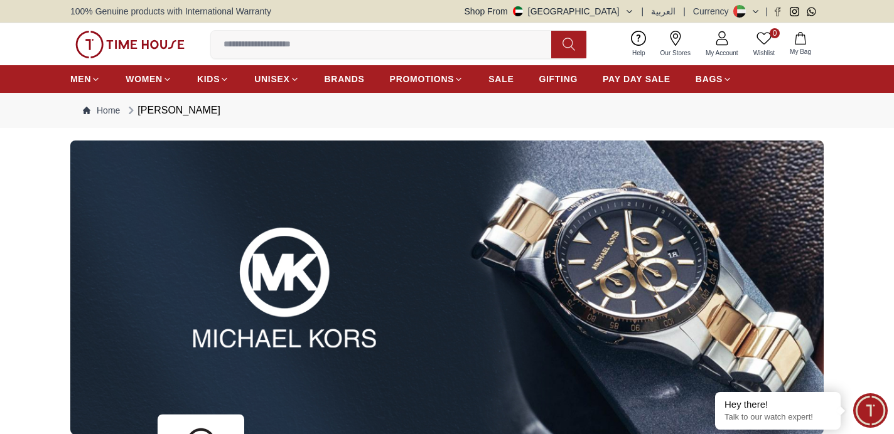
scroll to position [542, 0]
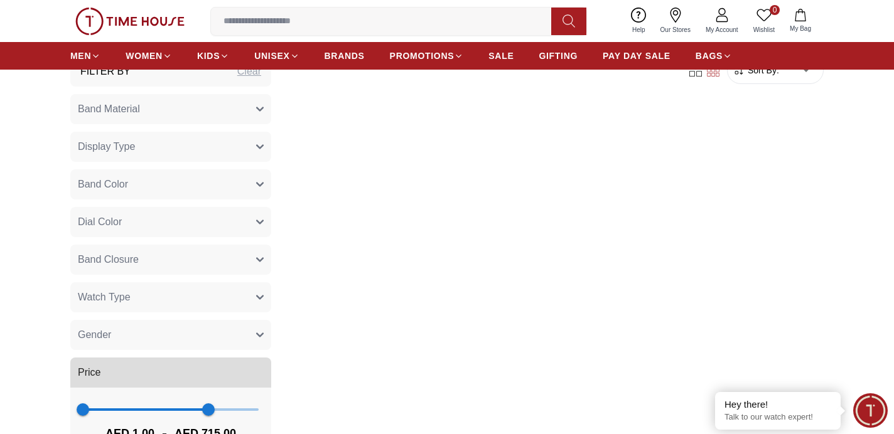
type input "***"
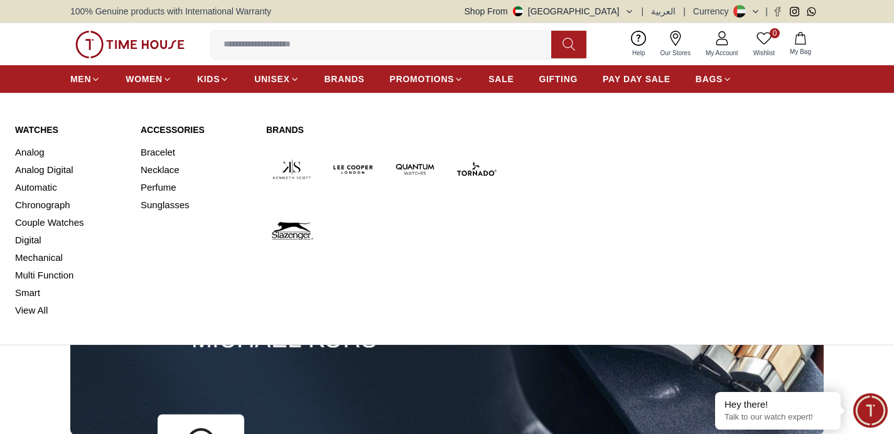
click at [295, 228] on img at bounding box center [291, 230] width 51 height 51
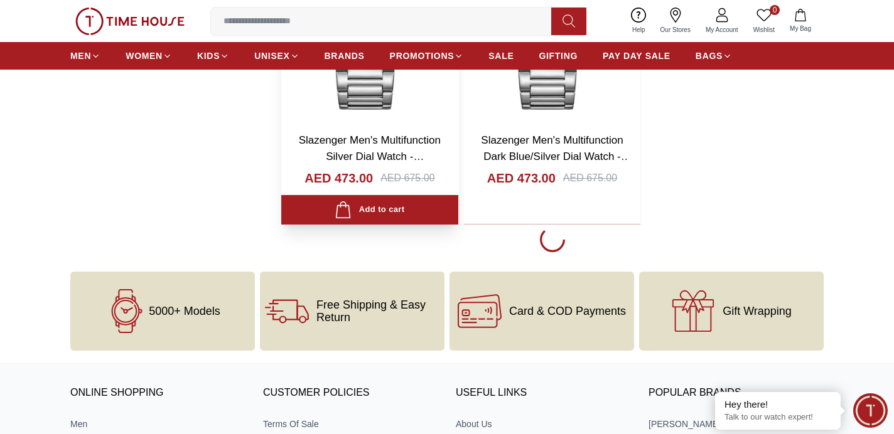
scroll to position [2765, 0]
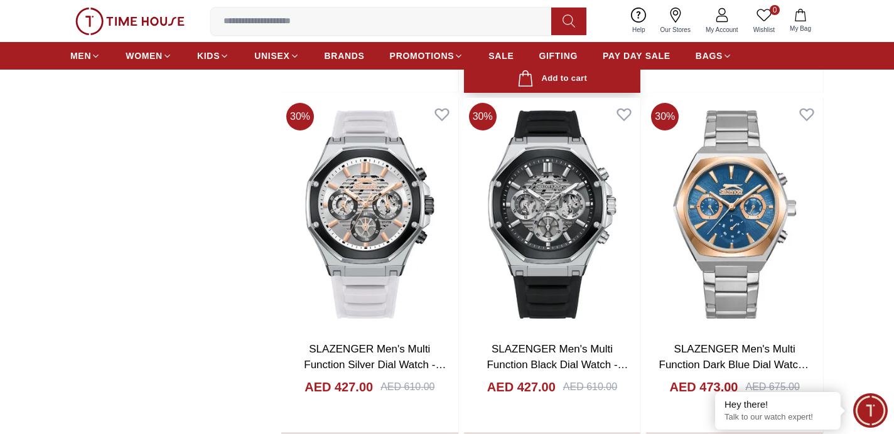
scroll to position [5629, 0]
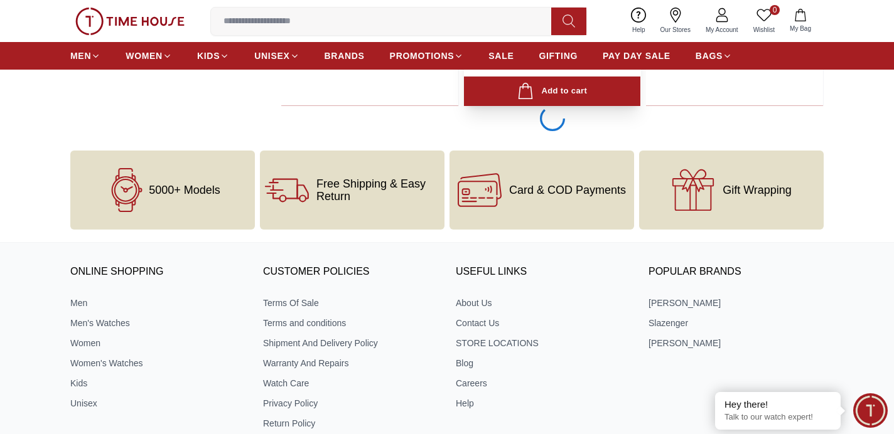
scroll to position [7304, 0]
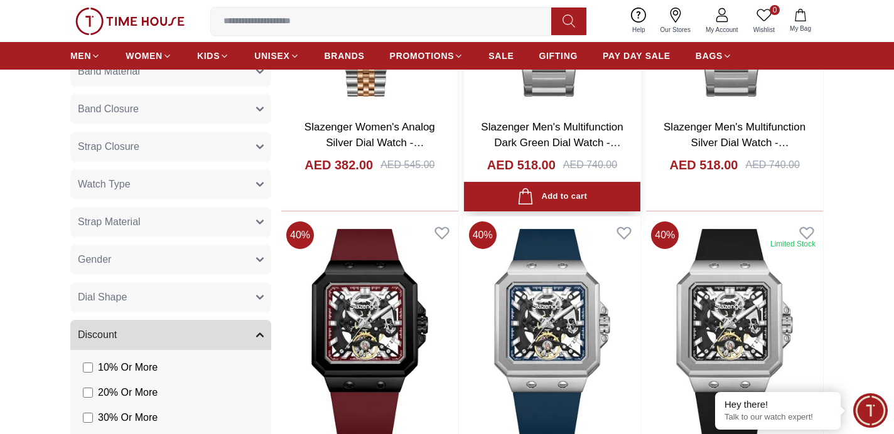
scroll to position [675, 0]
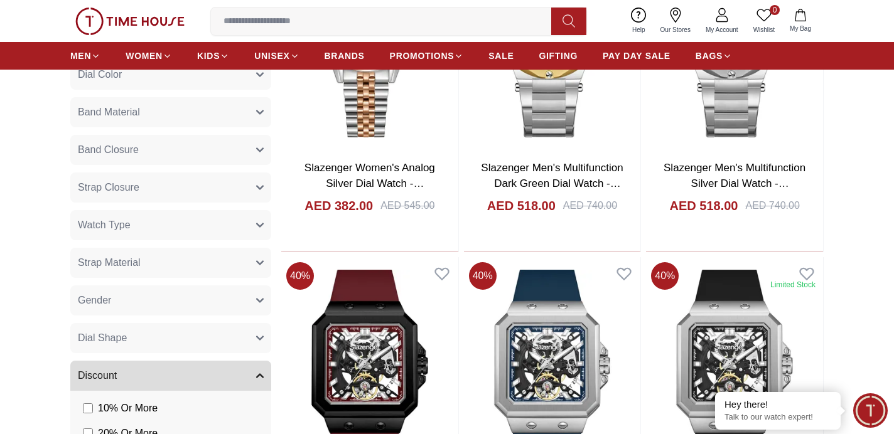
click at [403, 21] on input at bounding box center [386, 21] width 350 height 25
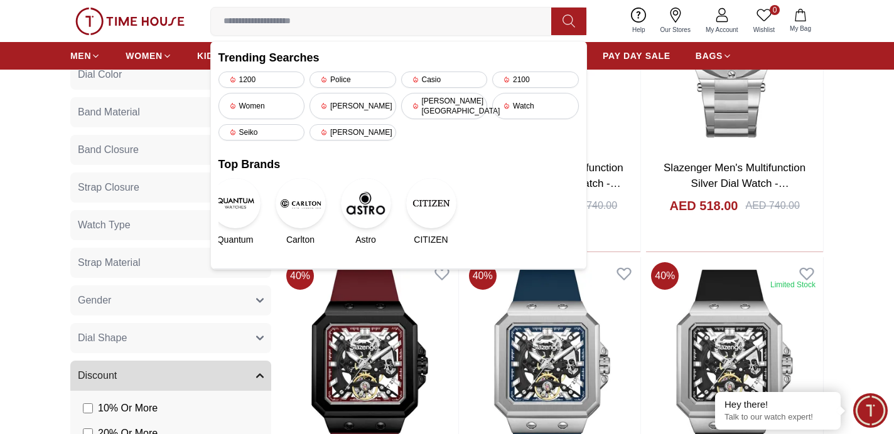
paste input "******"
type input "******"
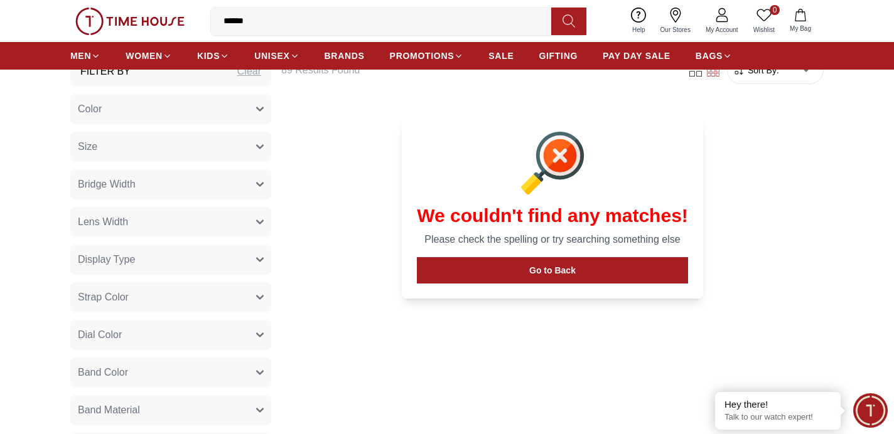
scroll to position [80, 0]
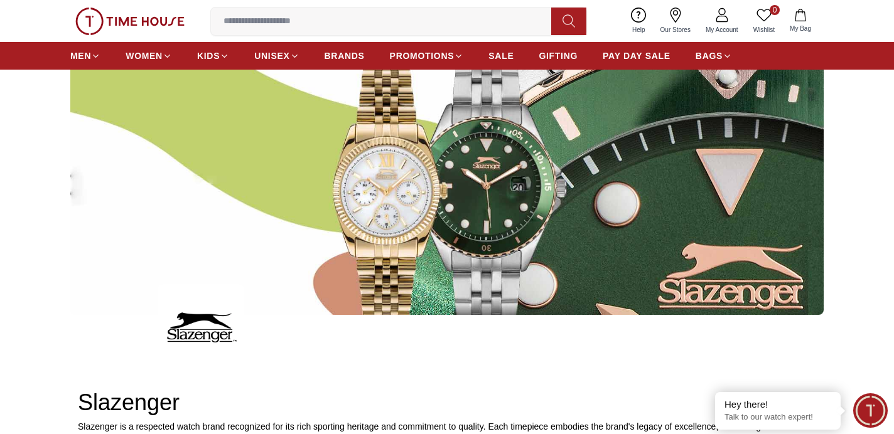
scroll to position [675, 0]
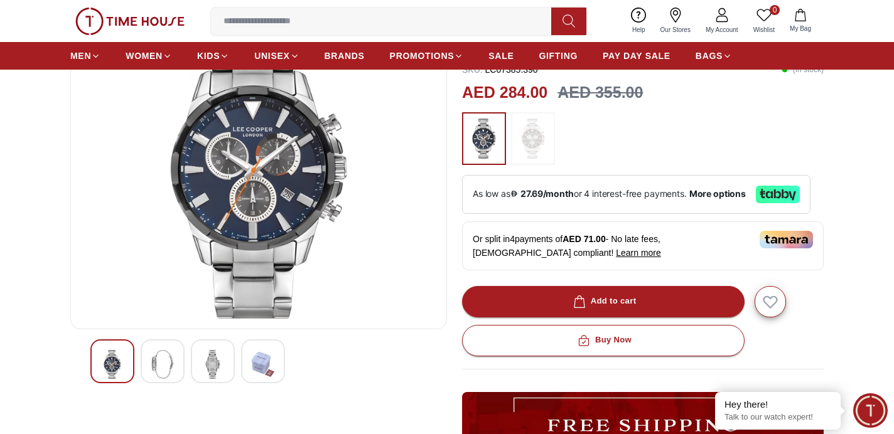
scroll to position [136, 0]
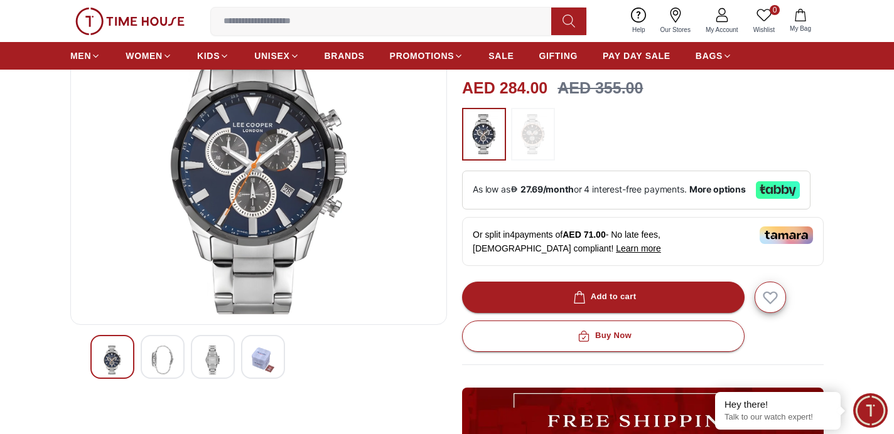
click at [167, 363] on img at bounding box center [162, 360] width 23 height 29
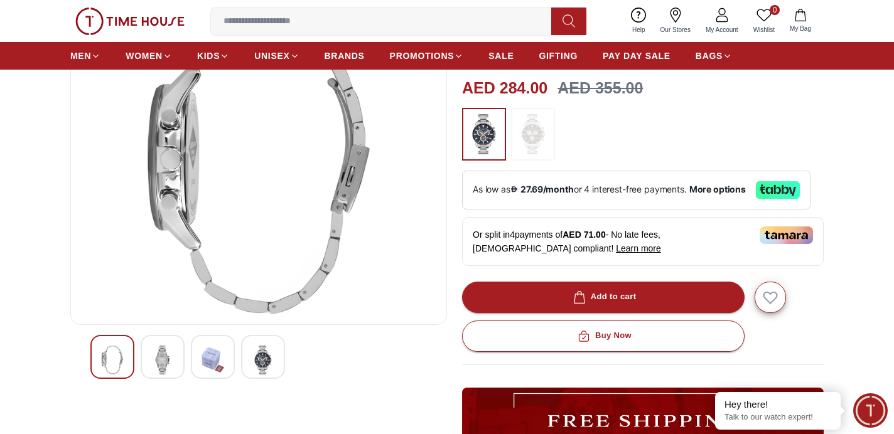
click at [217, 351] on img at bounding box center [212, 360] width 23 height 29
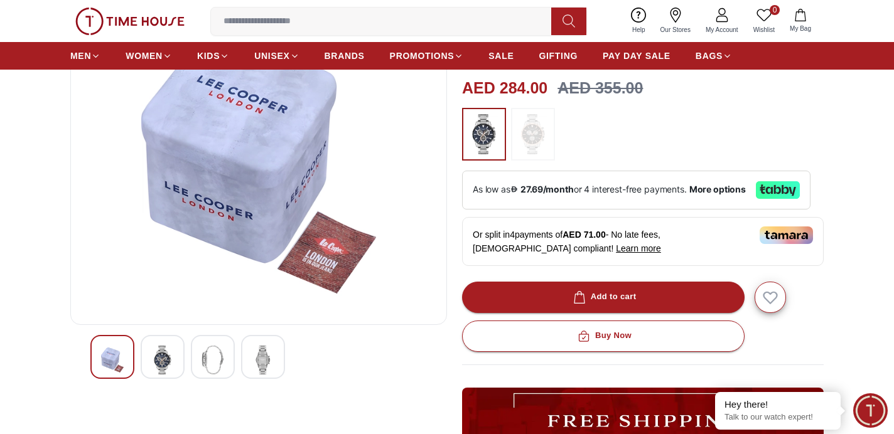
click at [277, 360] on div at bounding box center [263, 357] width 44 height 44
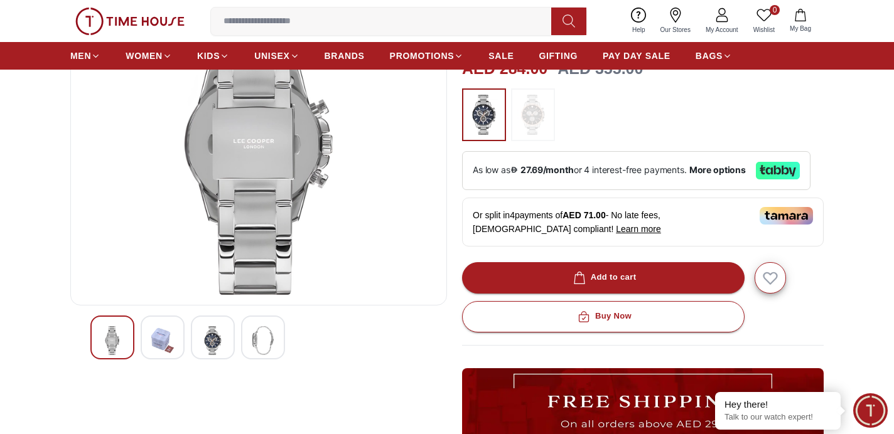
scroll to position [156, 0]
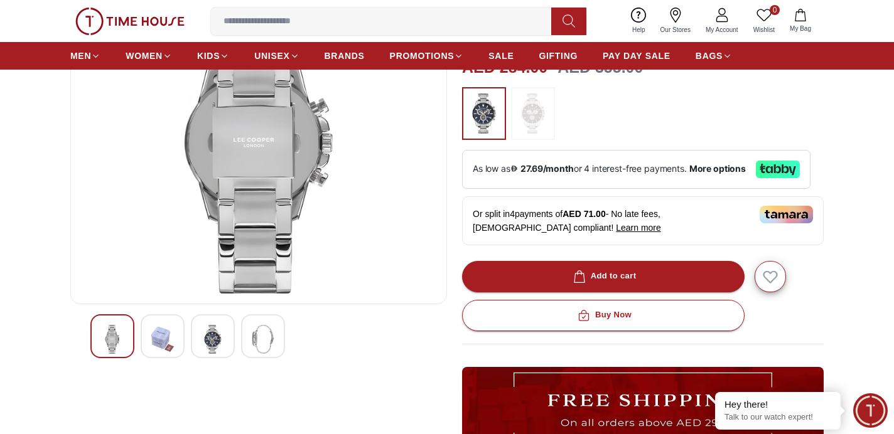
click at [532, 122] on img at bounding box center [532, 114] width 31 height 40
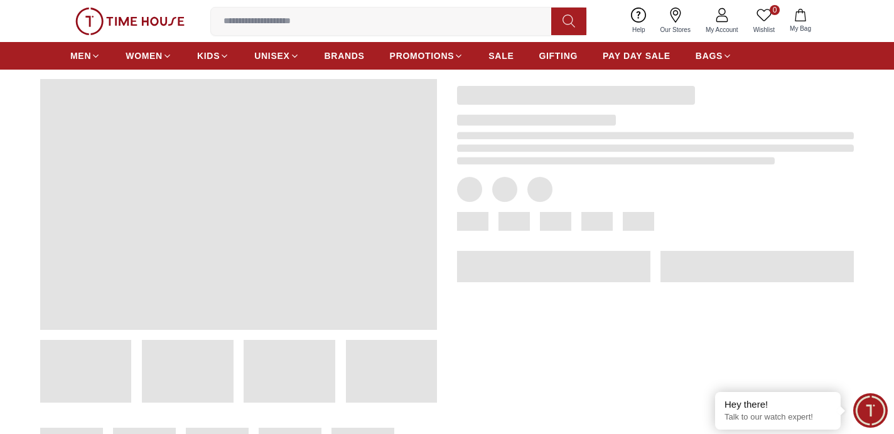
scroll to position [46, 0]
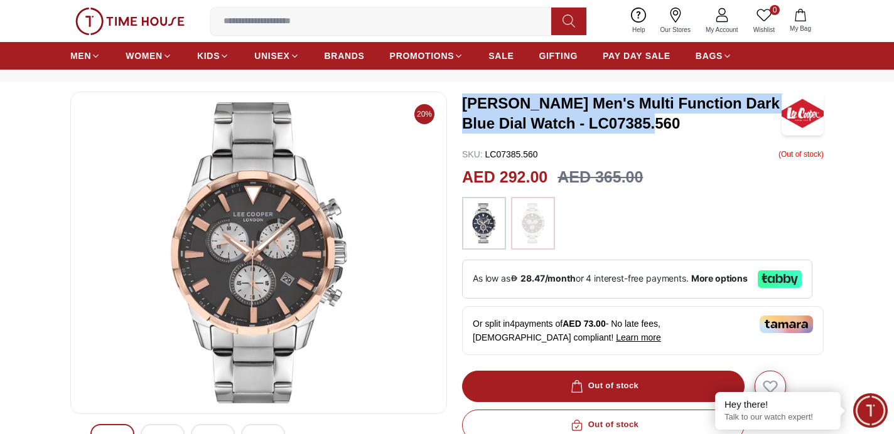
drag, startPoint x: 646, startPoint y: 124, endPoint x: 460, endPoint y: 105, distance: 187.4
click at [460, 105] on div "20% Lee Cooper Men's Multi Function Dark Blue Dial Watch - LC07385.560 SKU : LC…" at bounding box center [446, 410] width 753 height 637
copy h3 "Lee Cooper Men's Multi Function Dark Blue Dial Watch - LC07385.560"
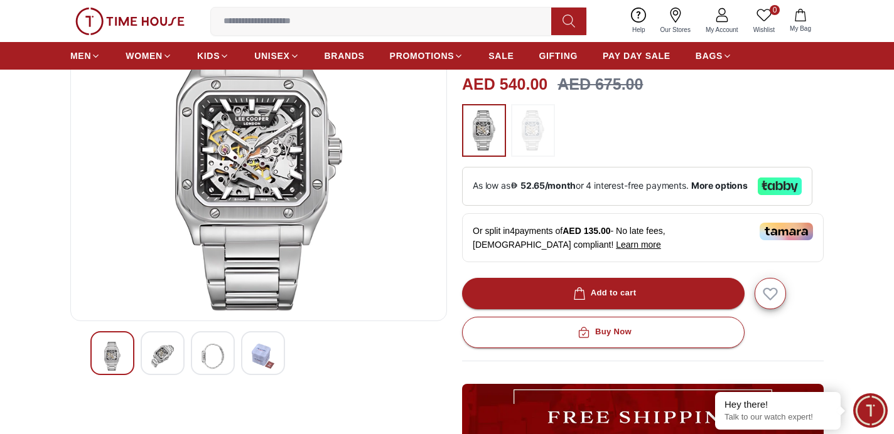
scroll to position [136, 0]
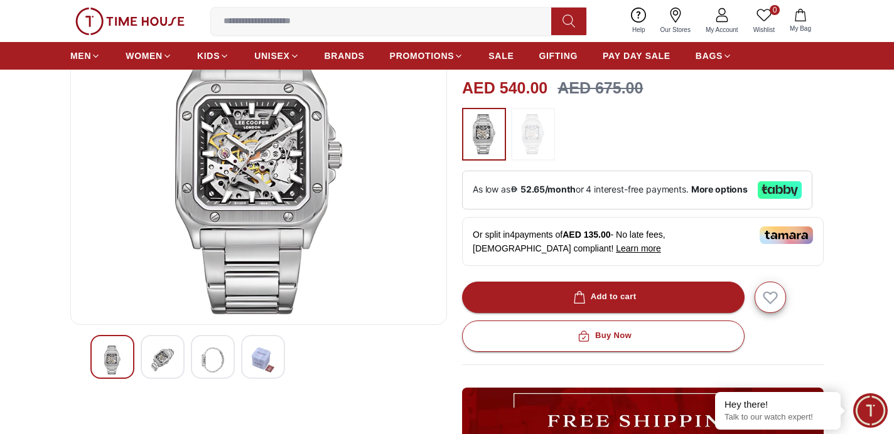
click at [536, 142] on img at bounding box center [532, 134] width 31 height 40
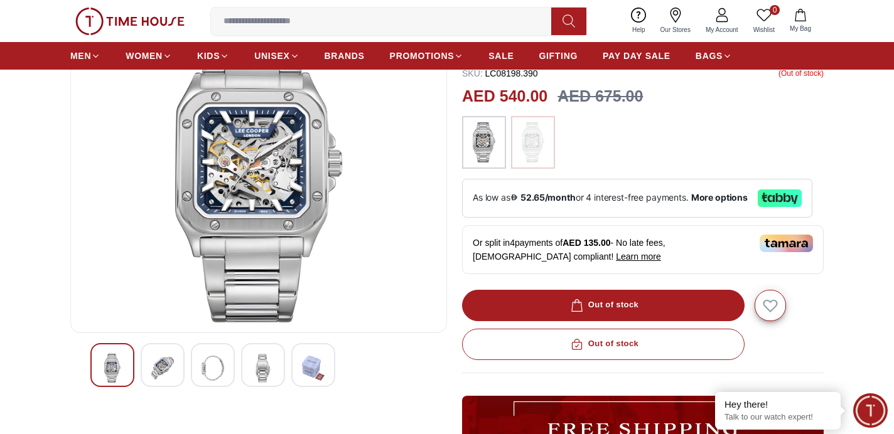
scroll to position [132, 0]
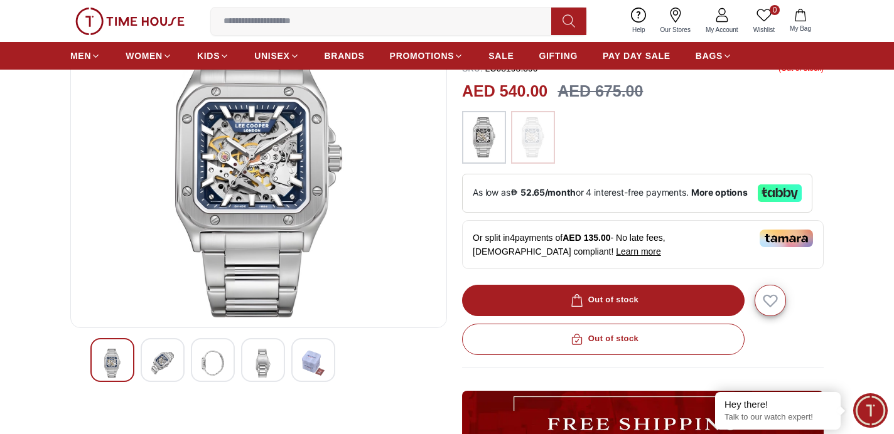
click at [161, 356] on img at bounding box center [162, 363] width 23 height 29
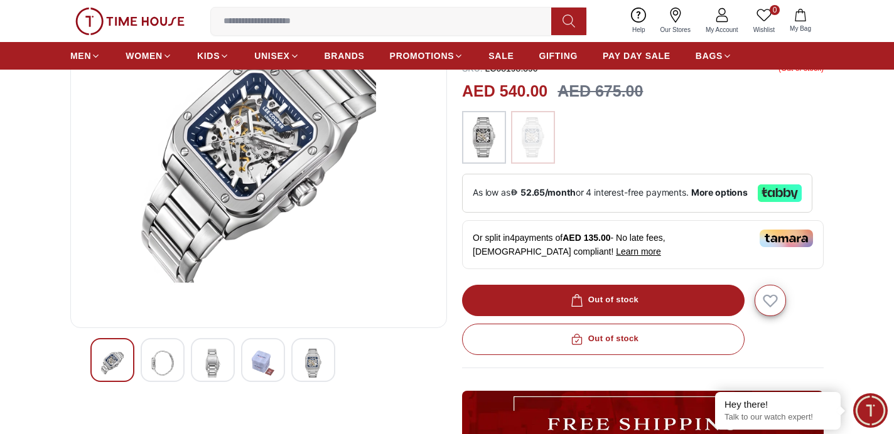
click at [220, 362] on img at bounding box center [212, 363] width 23 height 29
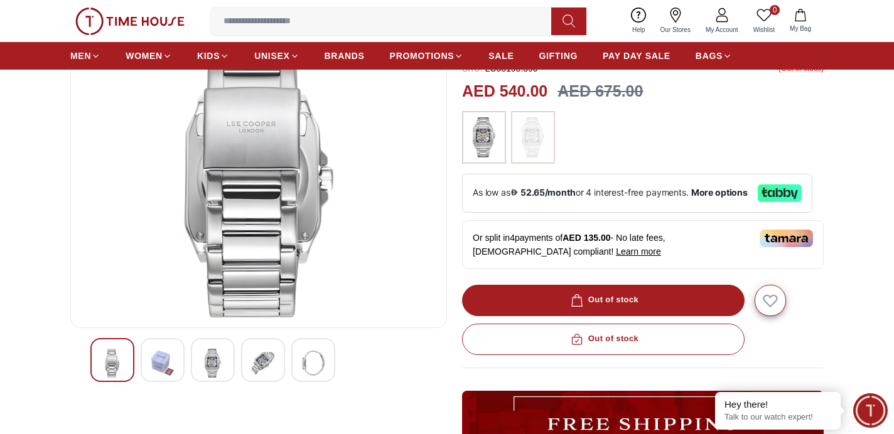
click at [271, 365] on img at bounding box center [263, 363] width 23 height 29
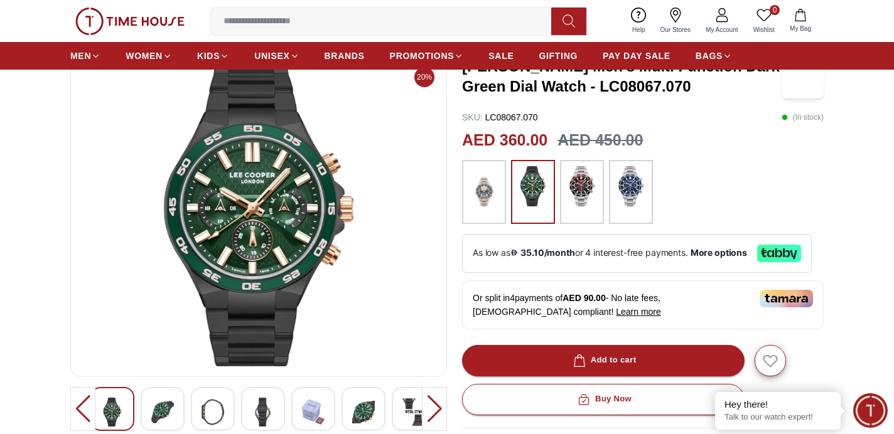
scroll to position [88, 0]
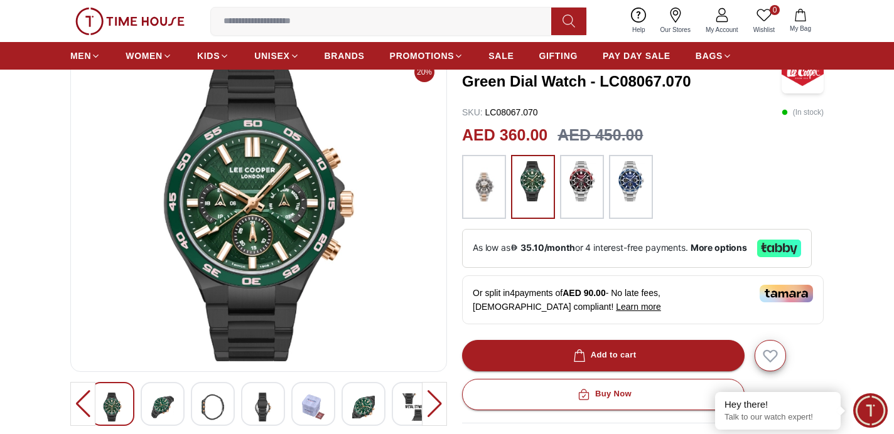
click at [483, 203] on img at bounding box center [483, 186] width 31 height 51
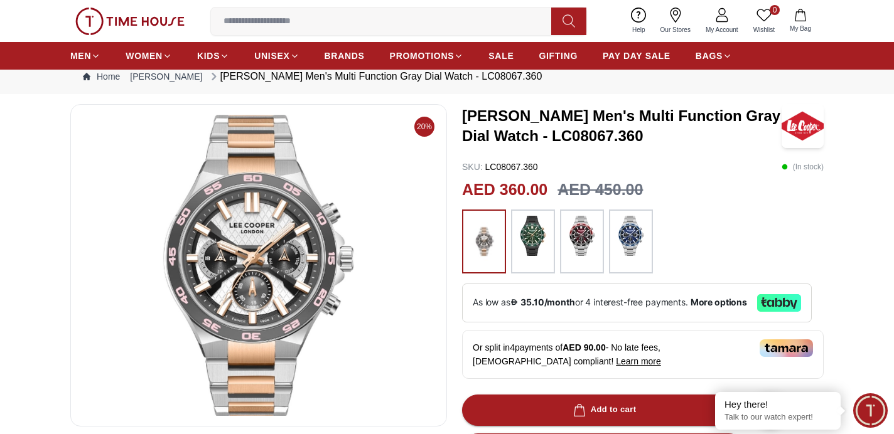
scroll to position [42, 0]
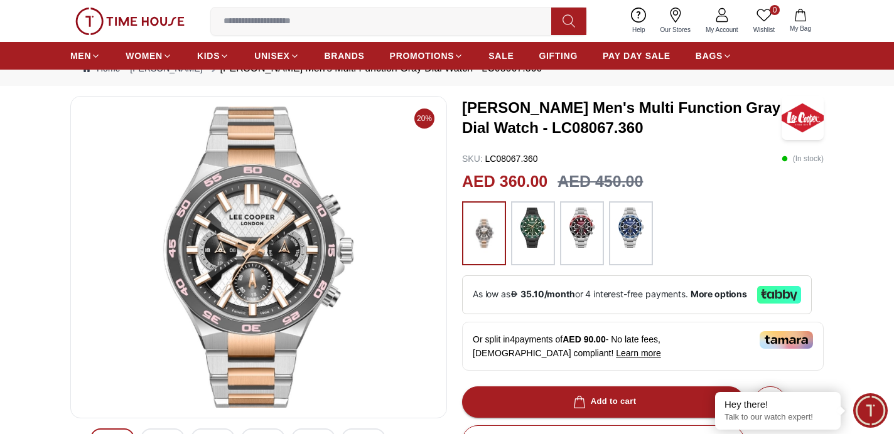
click at [528, 239] on img at bounding box center [532, 228] width 31 height 40
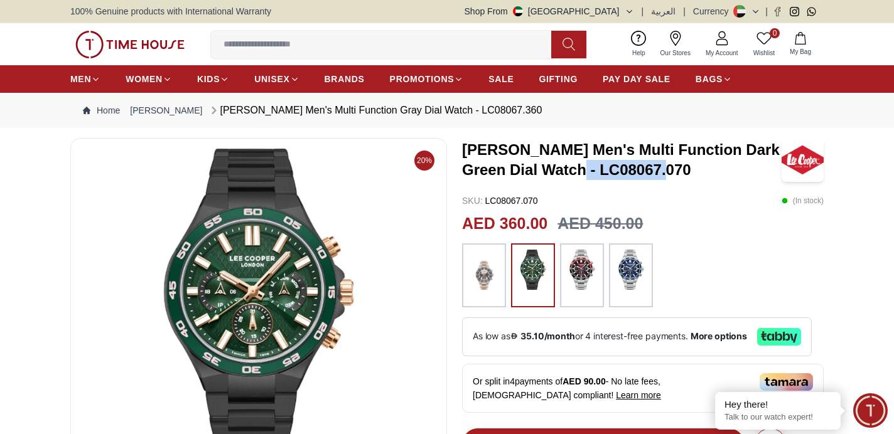
drag, startPoint x: 698, startPoint y: 165, endPoint x: 601, endPoint y: 166, distance: 97.3
click at [601, 166] on h3 "LEE COOPER Men's Multi Function Dark Green Dial Watch - LC08067.070" at bounding box center [621, 160] width 319 height 40
copy h3 "LC08067.070"
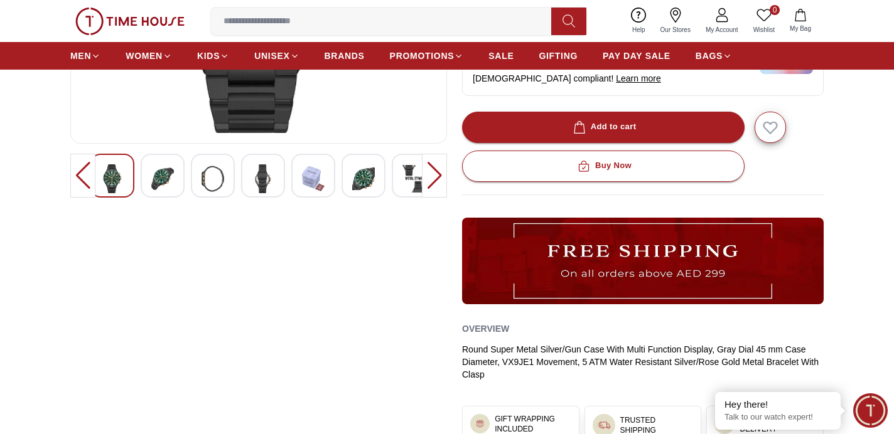
scroll to position [318, 0]
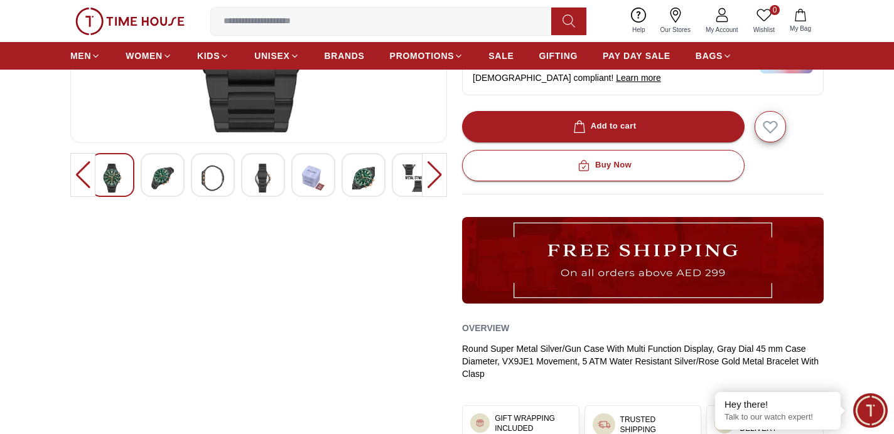
click at [164, 178] on img at bounding box center [162, 178] width 23 height 29
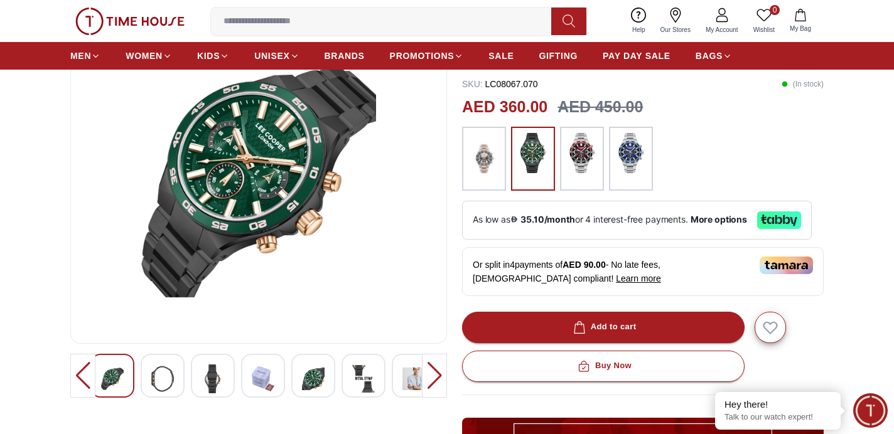
scroll to position [105, 0]
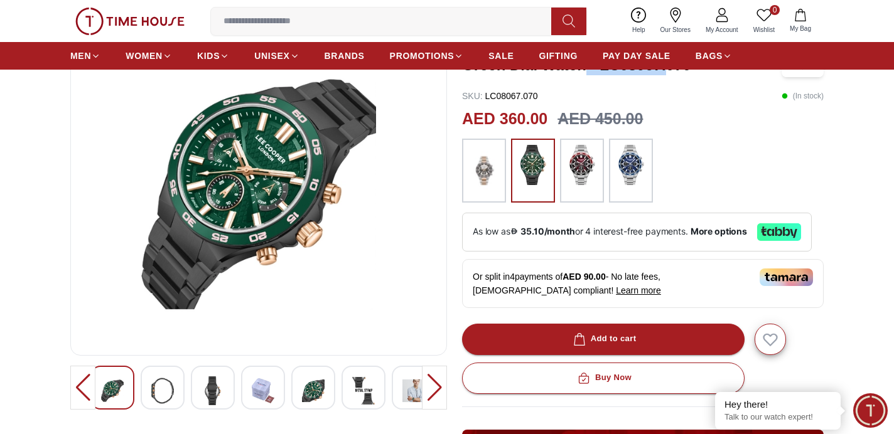
click at [161, 398] on img at bounding box center [162, 391] width 23 height 29
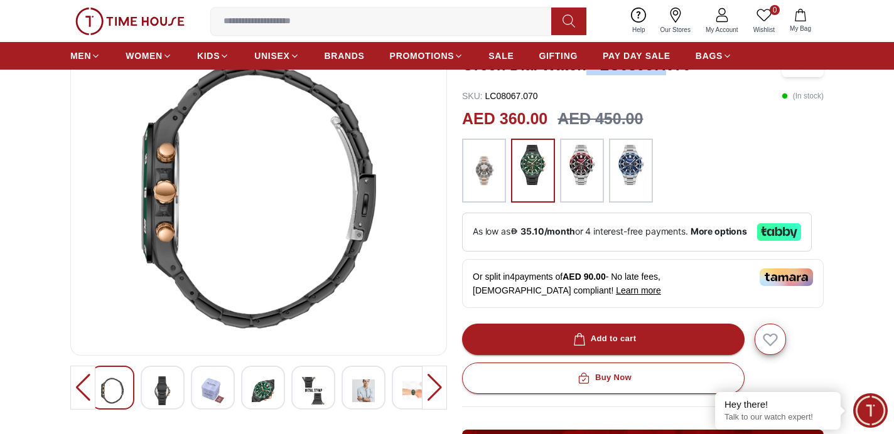
click at [159, 393] on img at bounding box center [162, 391] width 23 height 29
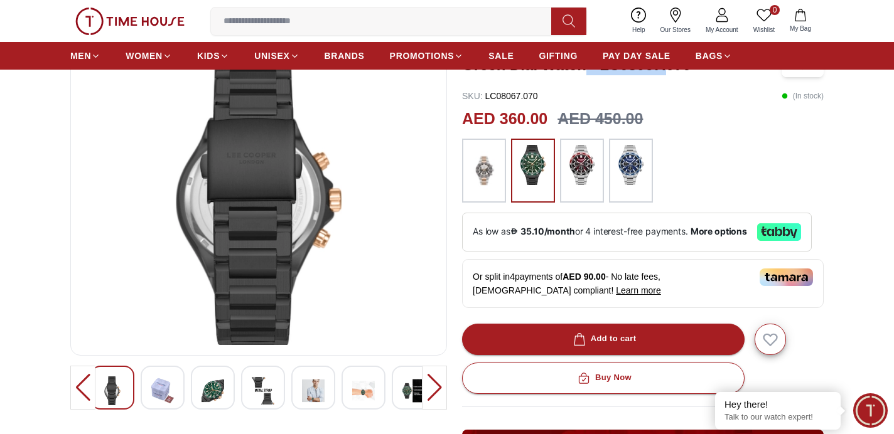
click at [191, 392] on div at bounding box center [213, 388] width 44 height 44
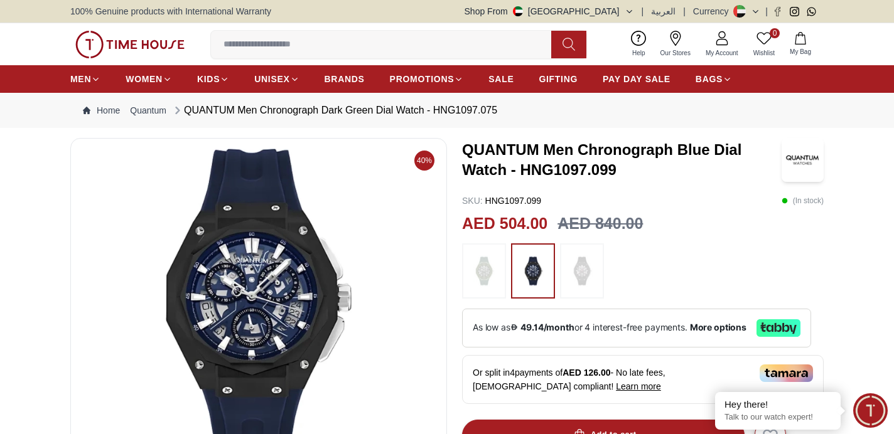
click at [491, 261] on img at bounding box center [483, 271] width 31 height 43
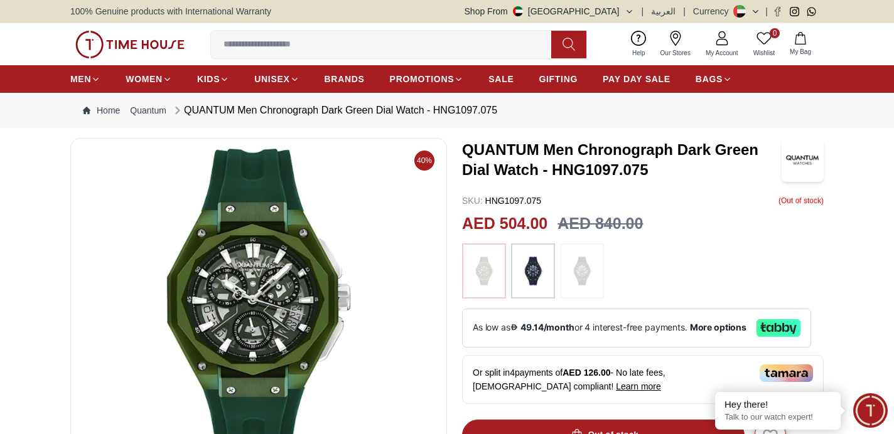
click at [584, 274] on img at bounding box center [581, 271] width 31 height 43
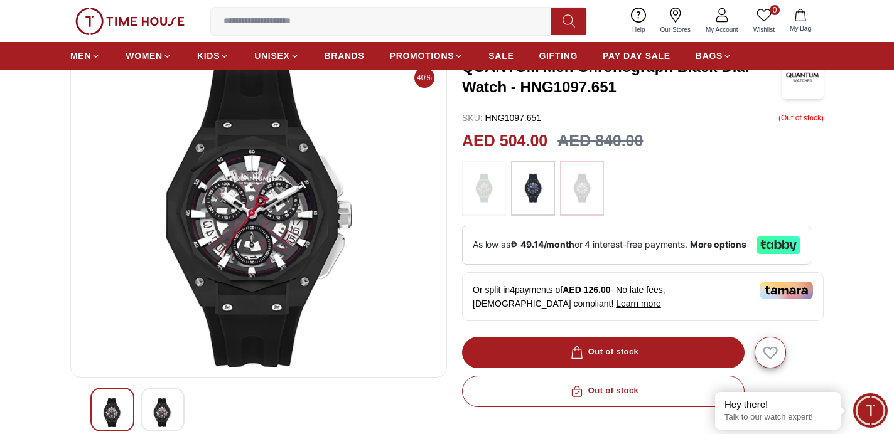
scroll to position [86, 0]
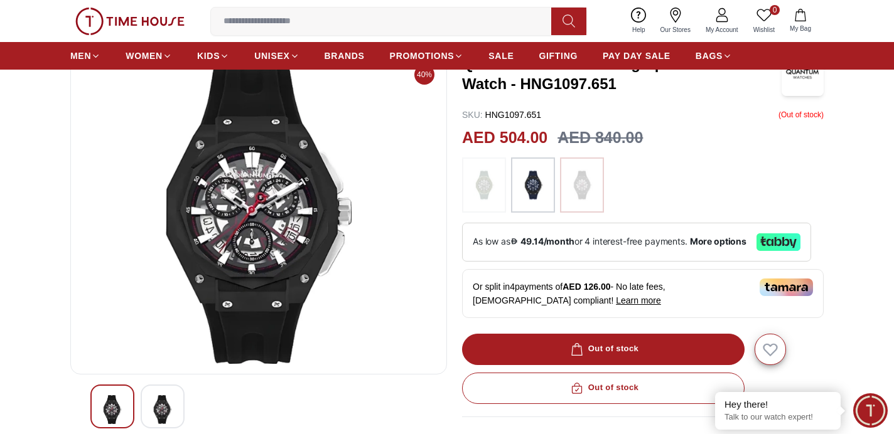
click at [582, 188] on img at bounding box center [581, 185] width 31 height 43
click at [571, 194] on img at bounding box center [581, 185] width 31 height 43
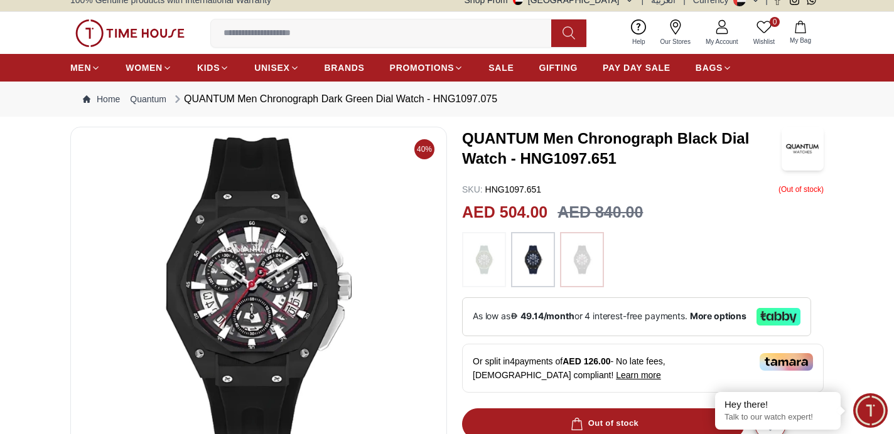
scroll to position [9, 0]
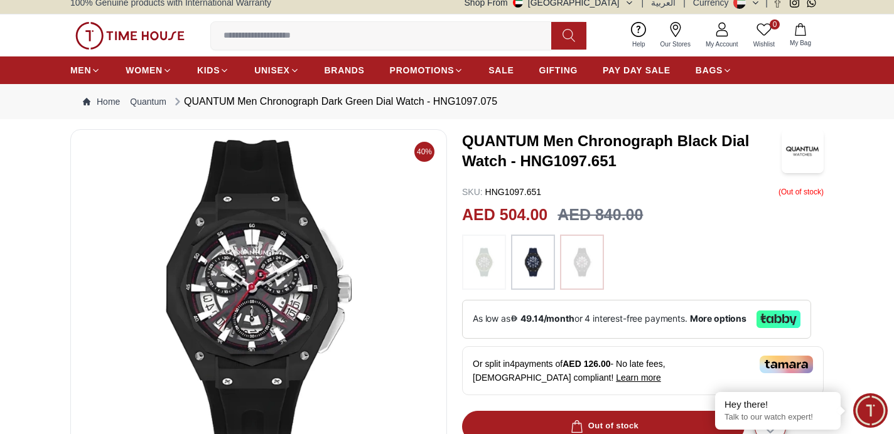
click at [490, 262] on img at bounding box center [483, 262] width 31 height 43
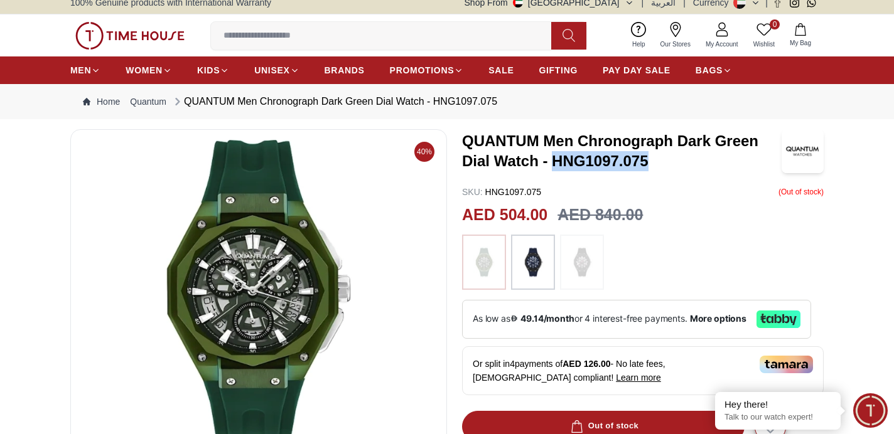
drag, startPoint x: 657, startPoint y: 160, endPoint x: 552, endPoint y: 167, distance: 105.0
click at [552, 167] on h3 "QUANTUM Men Chronograph Dark Green Dial Watch - HNG1097.075" at bounding box center [621, 151] width 319 height 40
copy h3 "HNG1097.075"
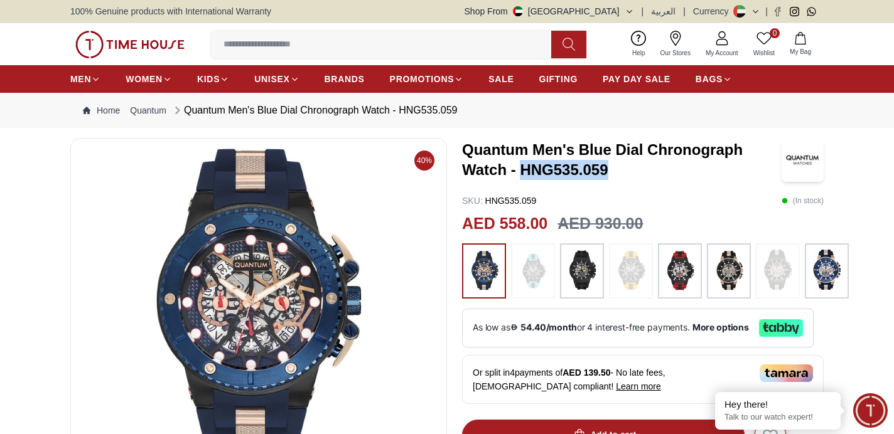
drag, startPoint x: 623, startPoint y: 173, endPoint x: 520, endPoint y: 168, distance: 103.1
click at [520, 168] on h3 "Quantum Men's Blue Dial Chronograph Watch - HNG535.059" at bounding box center [621, 160] width 319 height 40
copy h3 "HNG535.059"
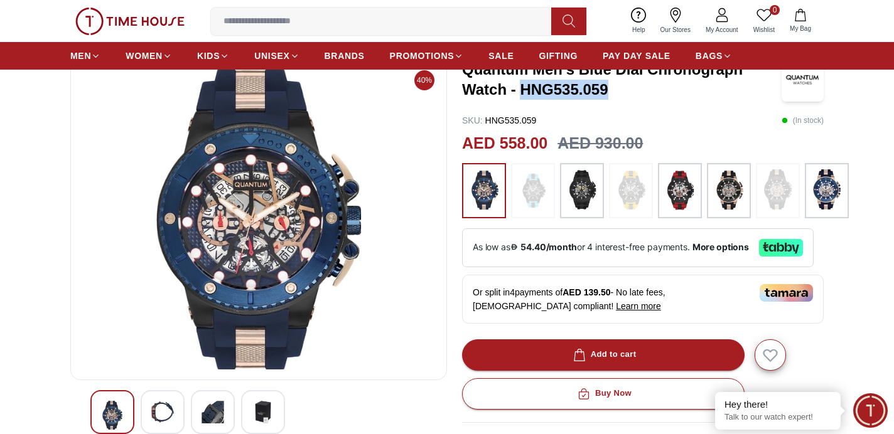
scroll to position [88, 0]
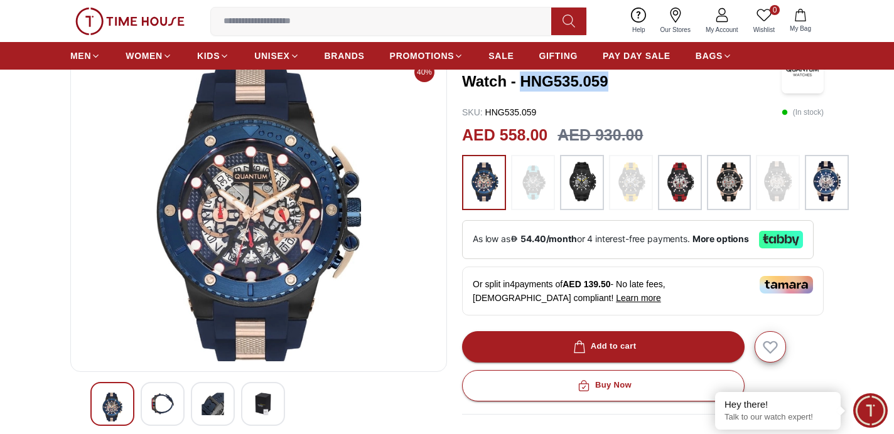
click at [533, 189] on img at bounding box center [532, 182] width 31 height 43
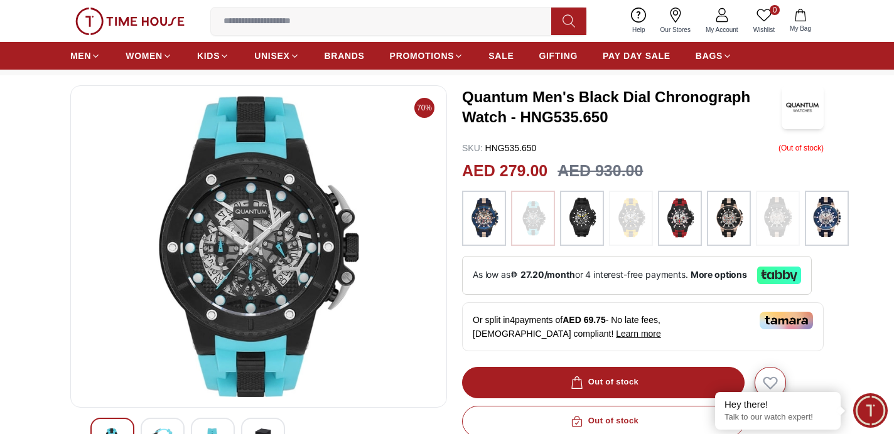
scroll to position [54, 0]
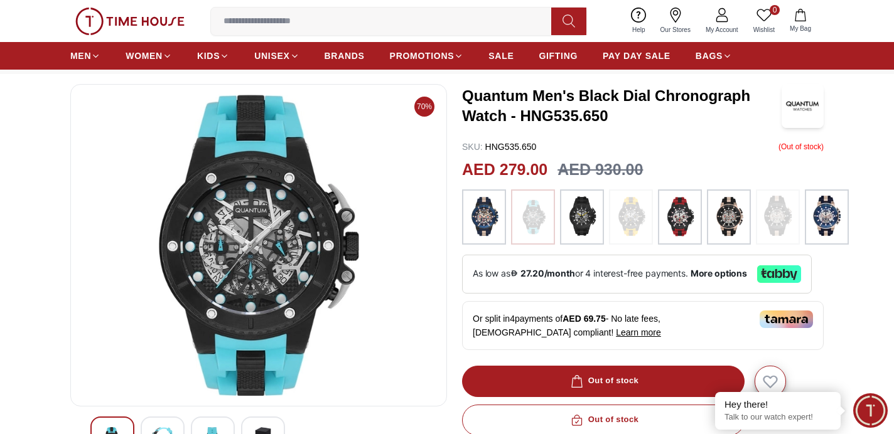
click at [585, 220] on img at bounding box center [581, 217] width 31 height 43
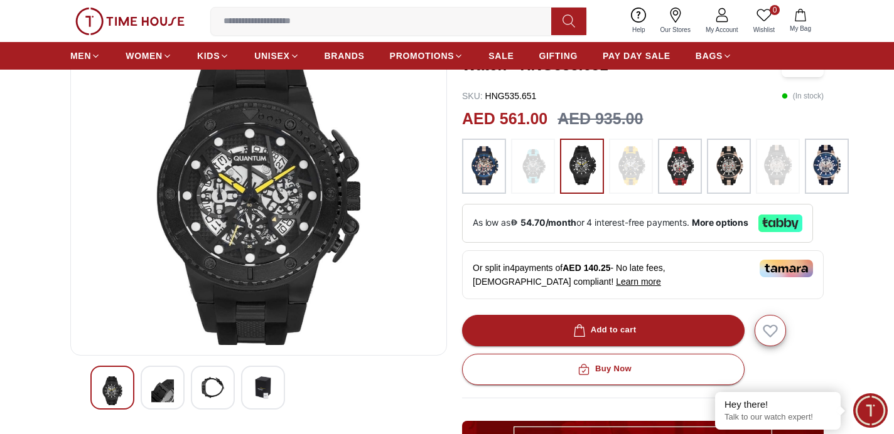
scroll to position [123, 0]
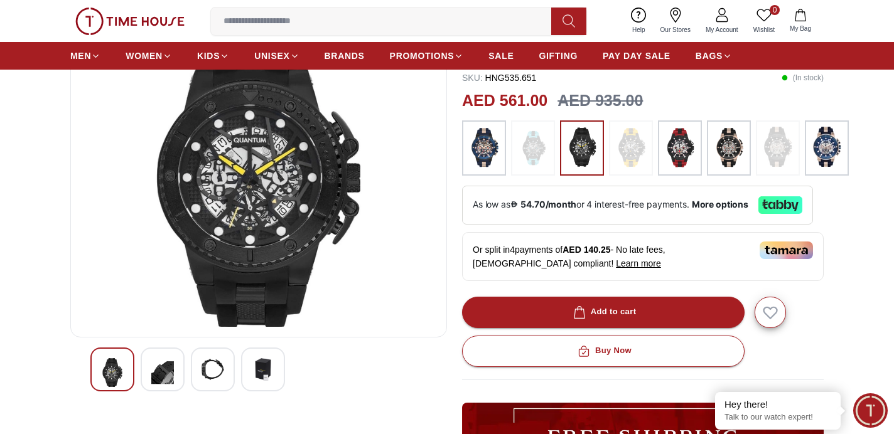
click at [153, 372] on img at bounding box center [162, 372] width 23 height 29
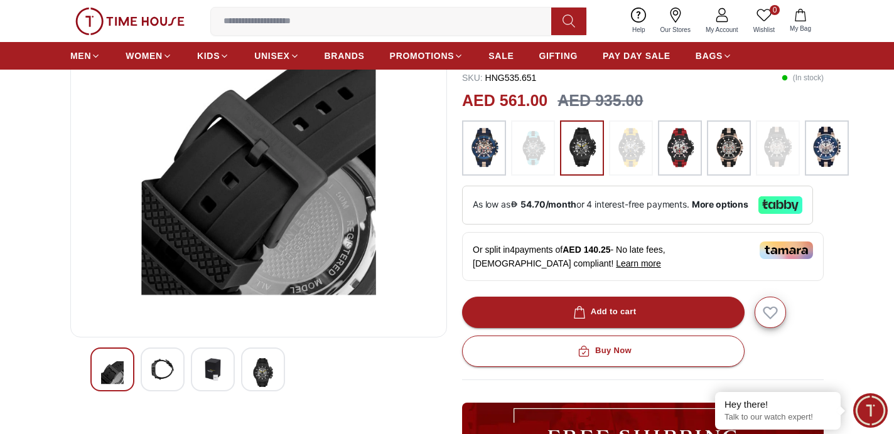
click at [167, 371] on img at bounding box center [162, 369] width 23 height 23
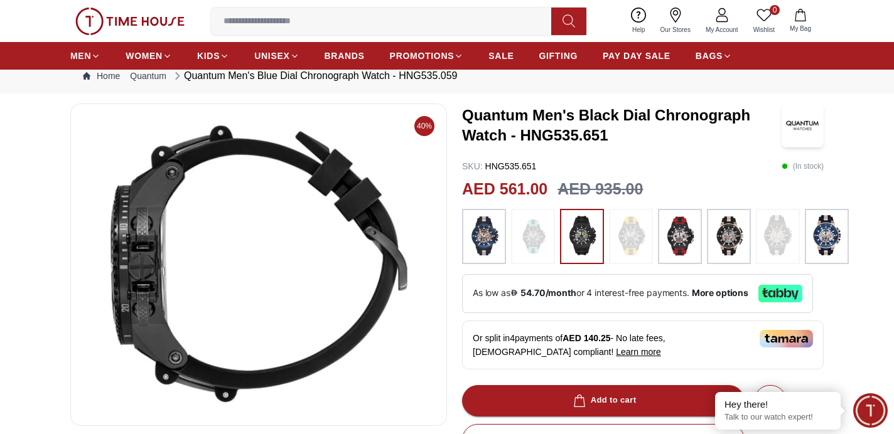
scroll to position [25, 0]
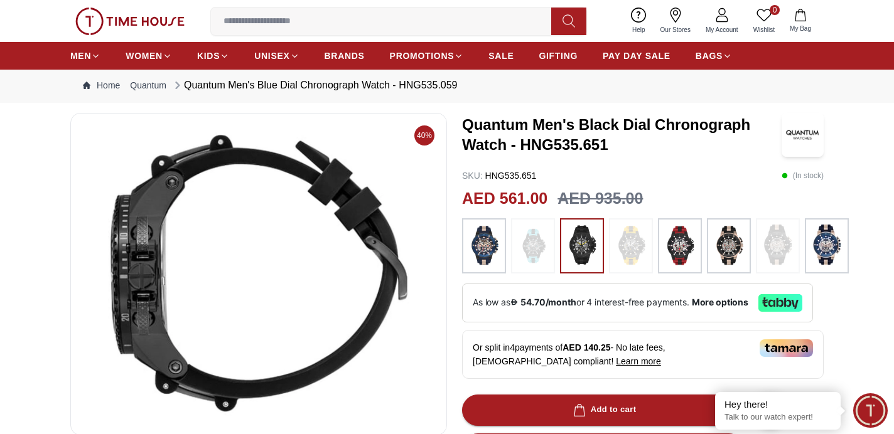
click at [638, 250] on img at bounding box center [630, 246] width 31 height 43
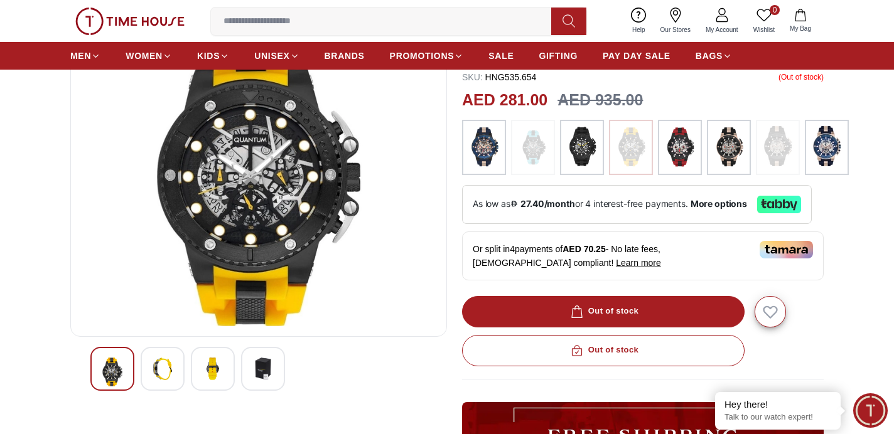
scroll to position [101, 0]
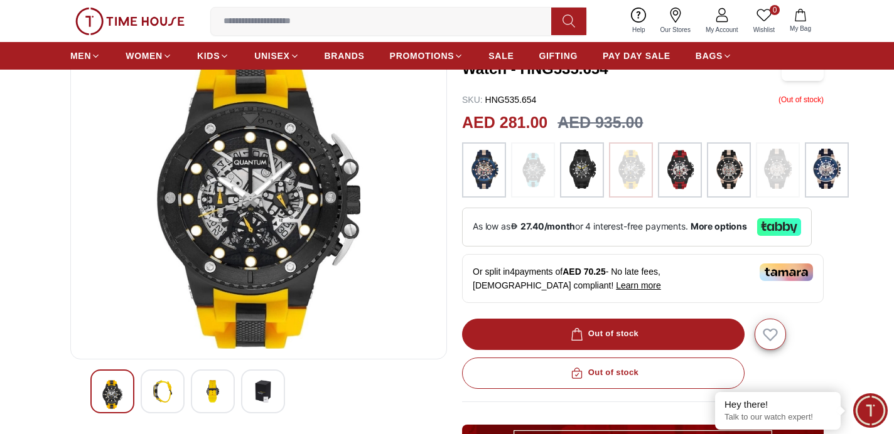
click at [169, 394] on img at bounding box center [162, 391] width 23 height 23
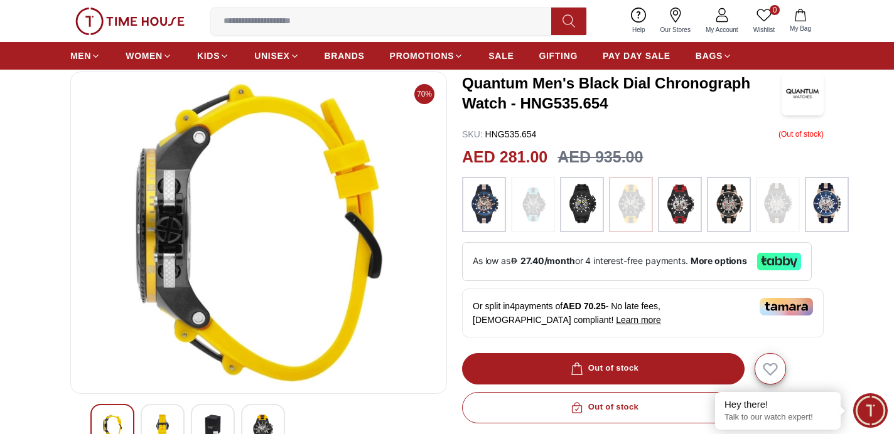
scroll to position [60, 0]
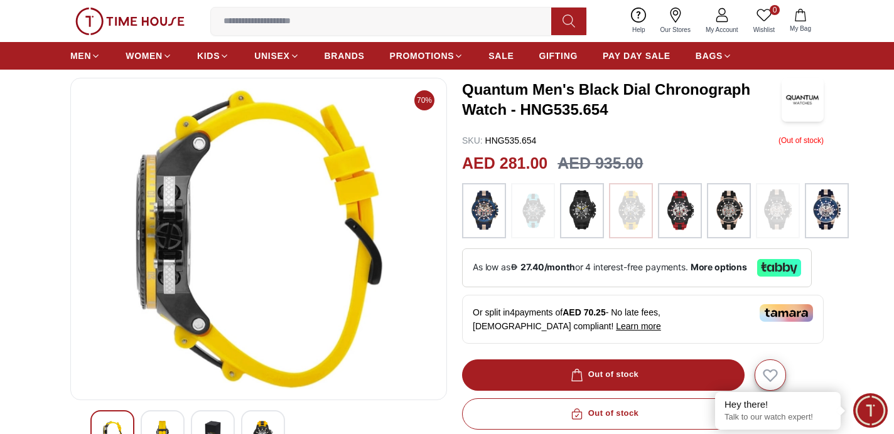
click at [683, 215] on img at bounding box center [679, 211] width 31 height 43
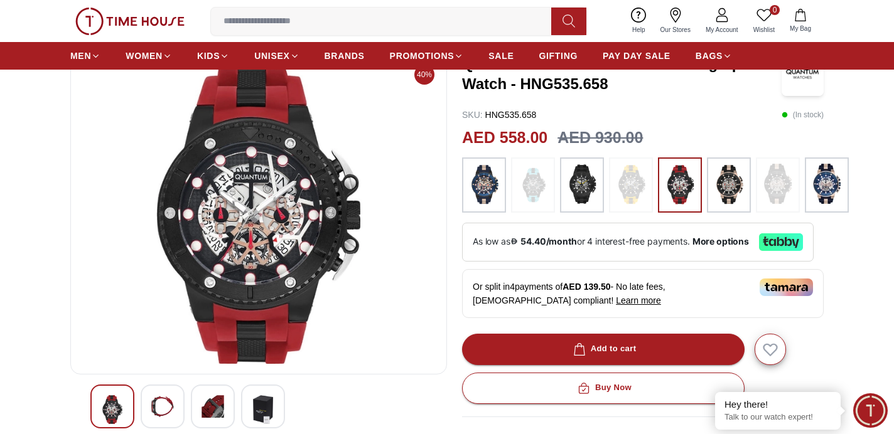
scroll to position [91, 0]
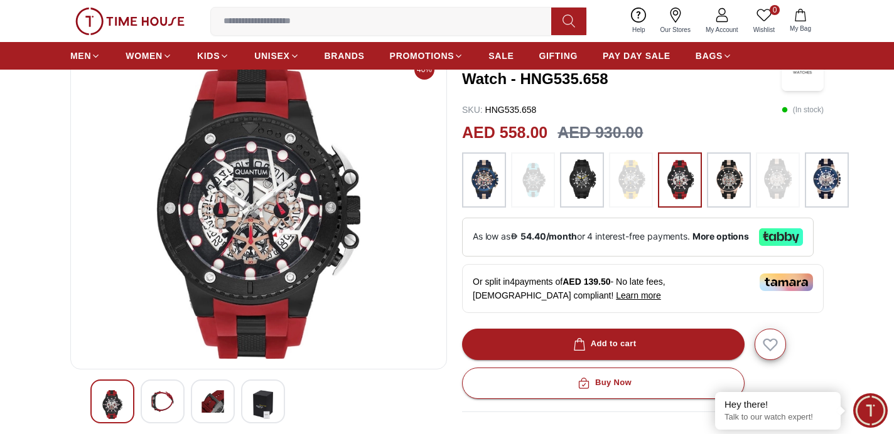
click at [155, 409] on img at bounding box center [162, 401] width 23 height 23
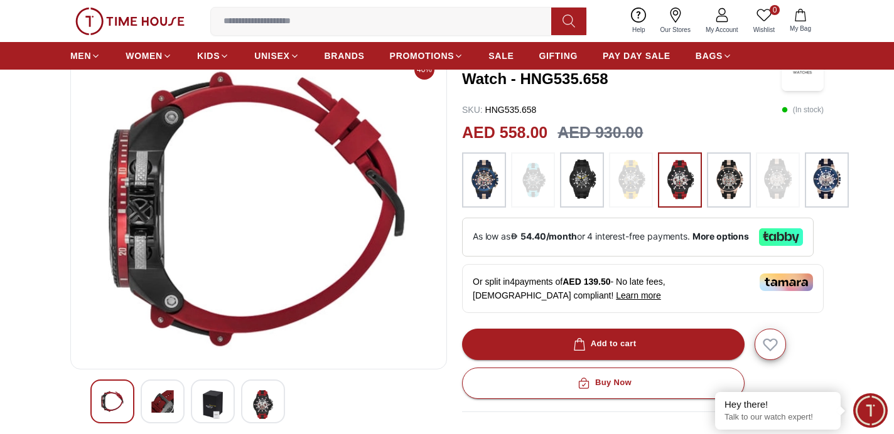
click at [735, 192] on img at bounding box center [728, 180] width 31 height 43
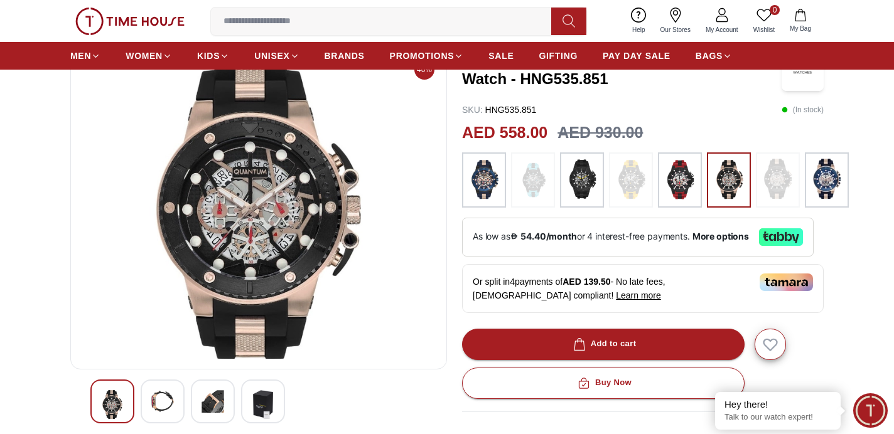
click at [157, 404] on img at bounding box center [162, 401] width 23 height 23
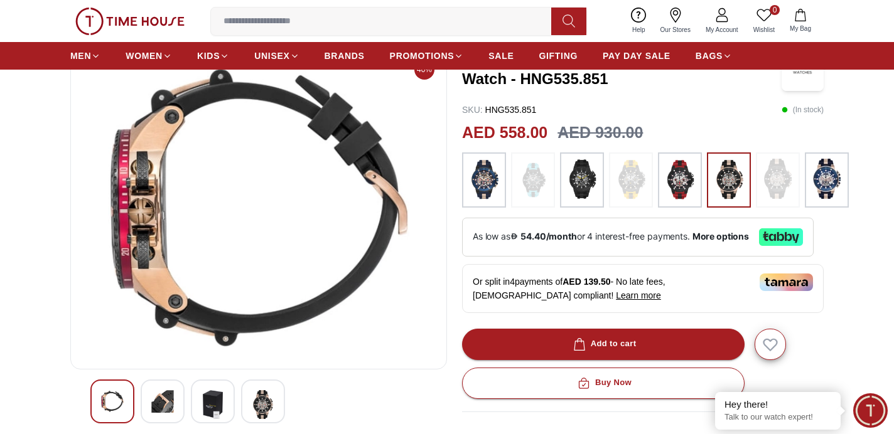
click at [828, 178] on img at bounding box center [826, 179] width 31 height 40
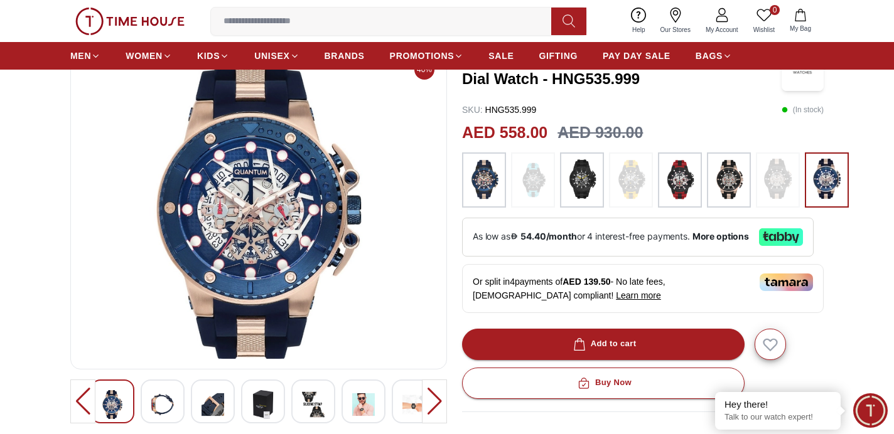
click at [579, 178] on img at bounding box center [581, 180] width 31 height 43
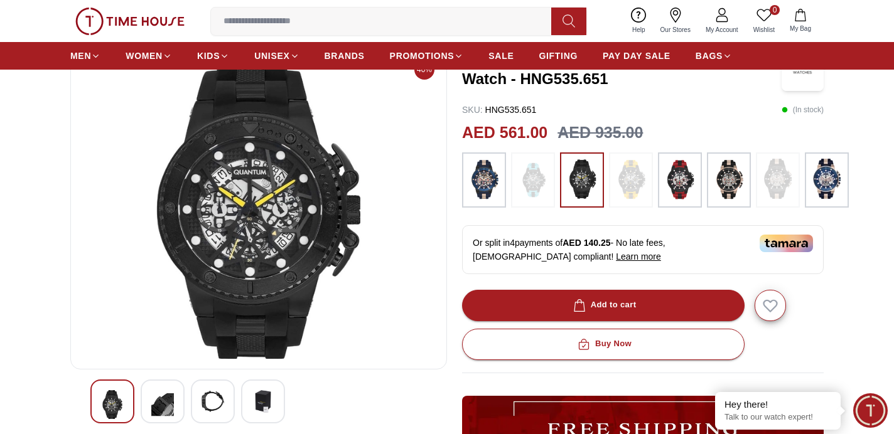
click at [779, 183] on img at bounding box center [777, 179] width 31 height 40
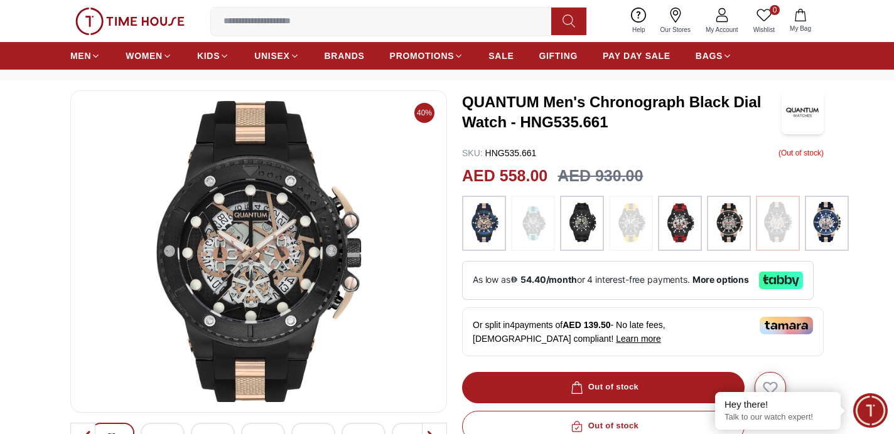
scroll to position [28, 0]
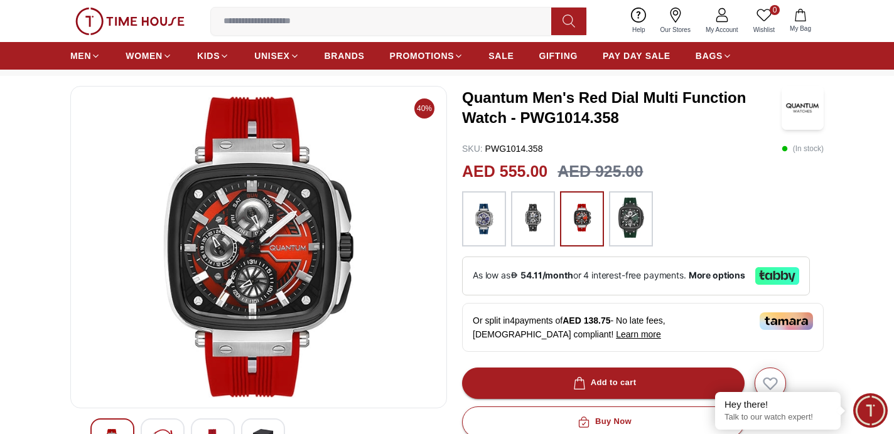
scroll to position [54, 0]
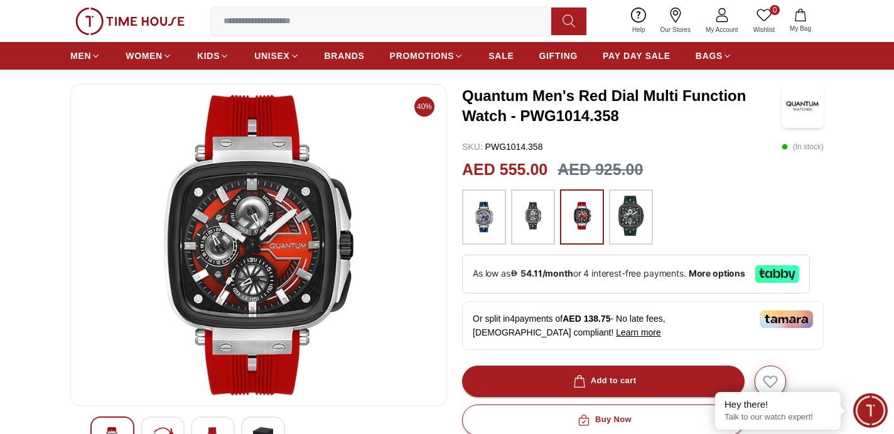
click at [482, 222] on img at bounding box center [483, 217] width 31 height 43
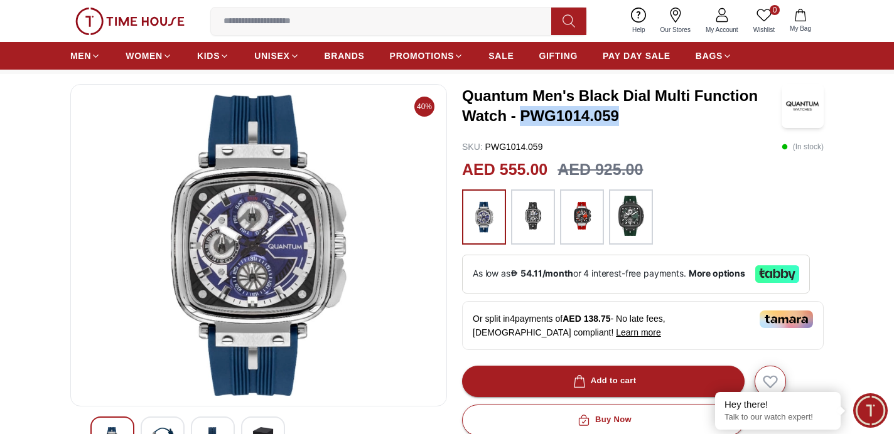
drag, startPoint x: 627, startPoint y: 107, endPoint x: 522, endPoint y: 112, distance: 104.9
click at [522, 112] on h3 "Quantum Men's Black Dial Multi Function Watch - PWG1014.059" at bounding box center [621, 106] width 319 height 40
copy h3 "PWG1014.059"
click at [532, 227] on img at bounding box center [532, 216] width 31 height 40
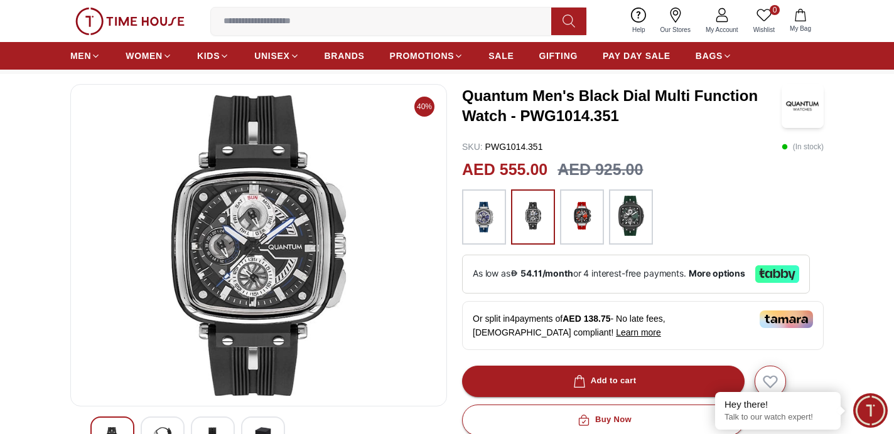
click at [583, 218] on img at bounding box center [581, 216] width 31 height 40
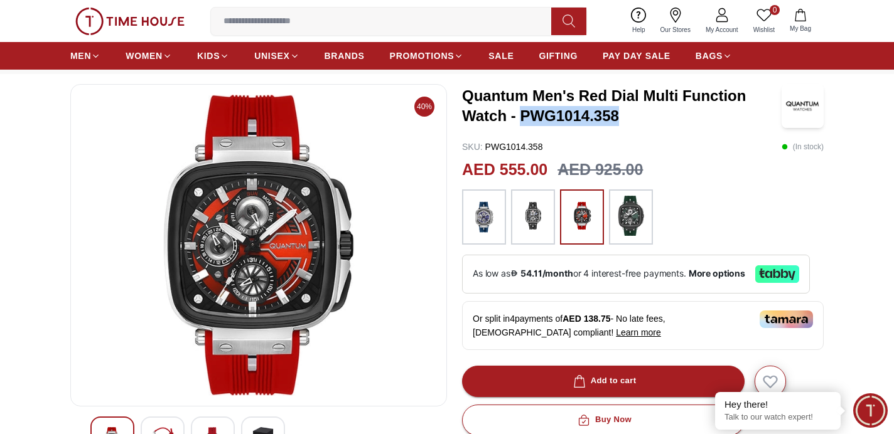
drag, startPoint x: 623, startPoint y: 114, endPoint x: 525, endPoint y: 116, distance: 98.6
click at [525, 116] on h3 "Quantum Men's Red Dial Multi Function Watch - PWG1014.358" at bounding box center [621, 106] width 319 height 40
copy h3 "PWG1014.358"
click at [638, 210] on img at bounding box center [630, 216] width 31 height 40
